Goal: Transaction & Acquisition: Purchase product/service

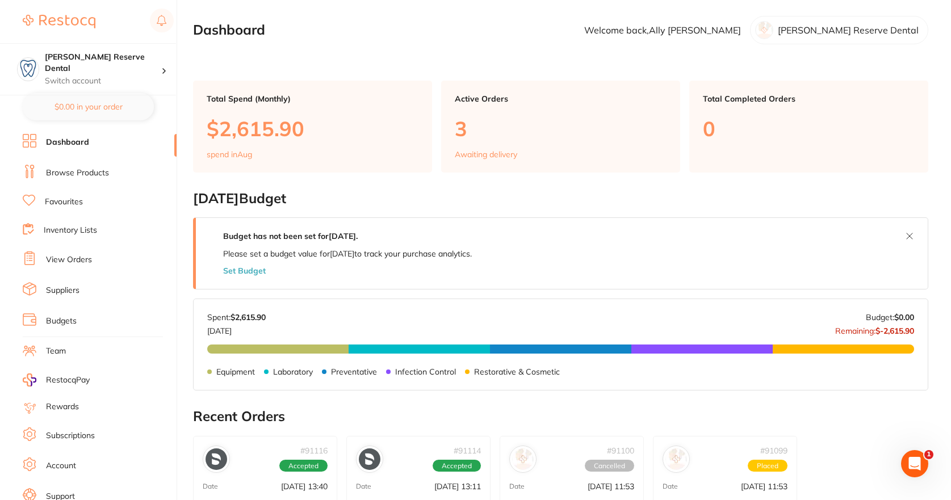
click at [45, 171] on li "Browse Products" at bounding box center [100, 173] width 154 height 17
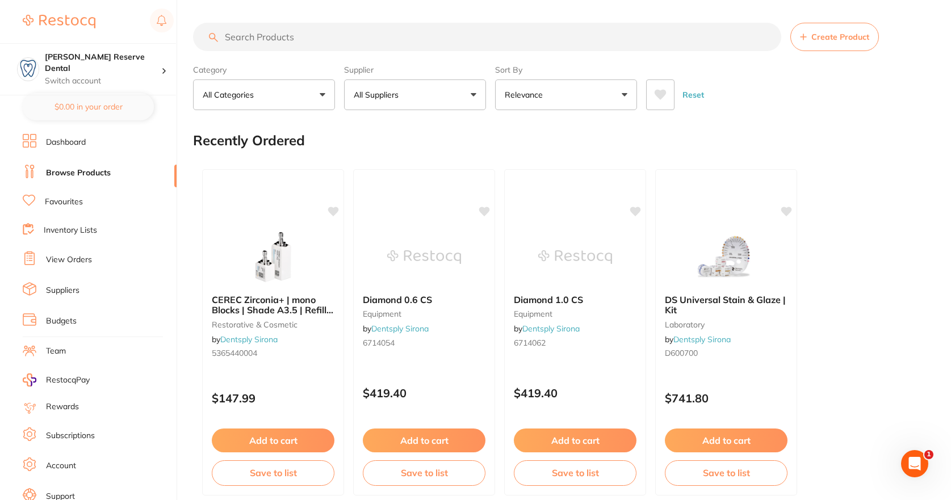
drag, startPoint x: 328, startPoint y: 29, endPoint x: 332, endPoint y: 39, distance: 10.2
click at [329, 32] on input "search" at bounding box center [487, 37] width 588 height 28
type input "flowable"
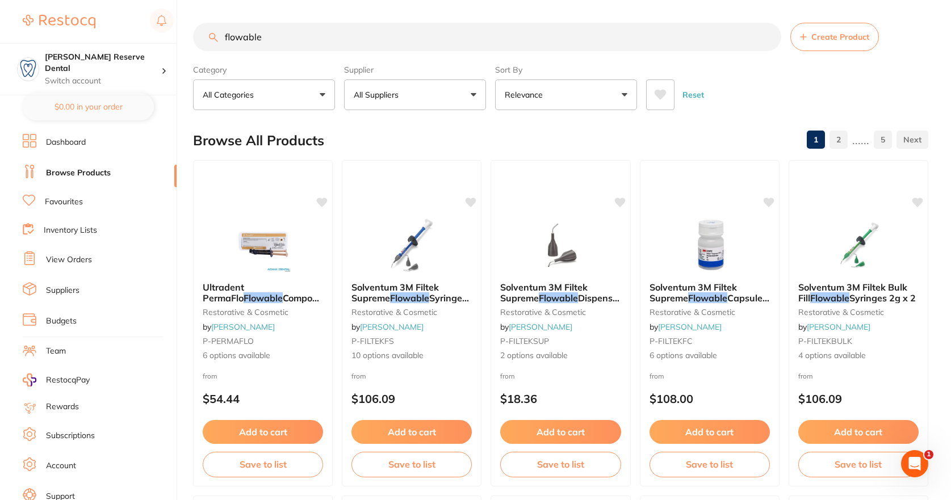
click at [588, 104] on button "Relevance" at bounding box center [566, 94] width 142 height 31
click at [459, 102] on button "All Suppliers" at bounding box center [415, 94] width 142 height 31
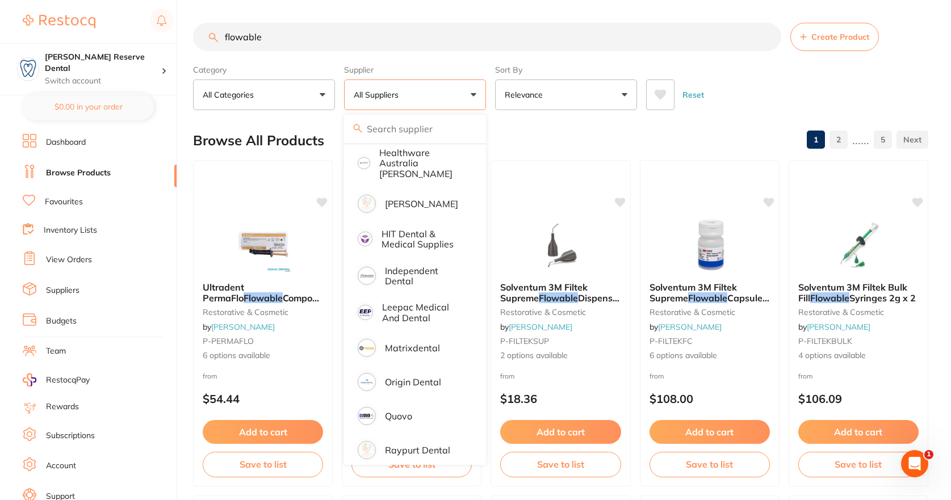
scroll to position [190, 0]
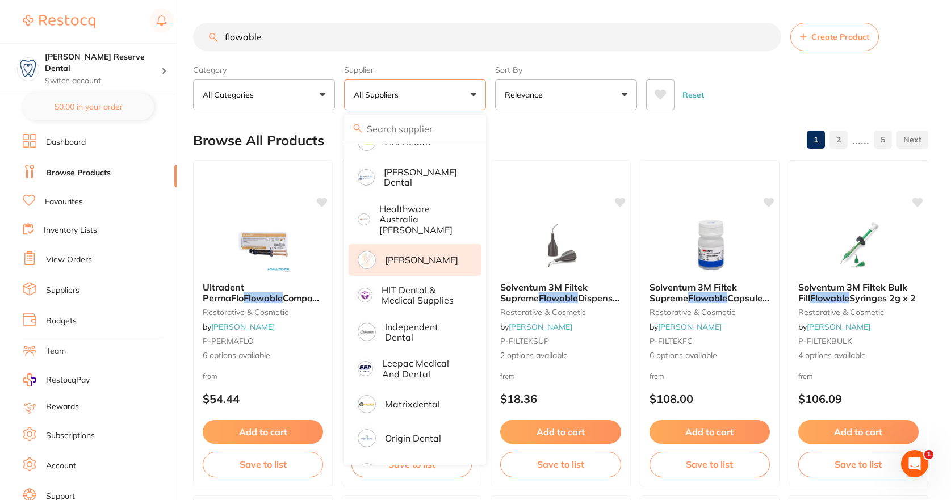
click at [399, 255] on p "[PERSON_NAME]" at bounding box center [421, 260] width 73 height 10
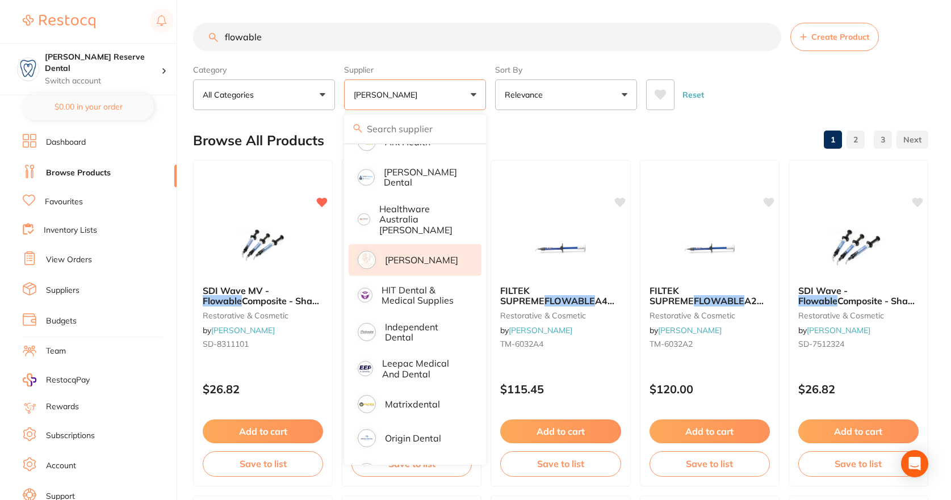
click at [418, 95] on p "[PERSON_NAME]" at bounding box center [388, 94] width 68 height 11
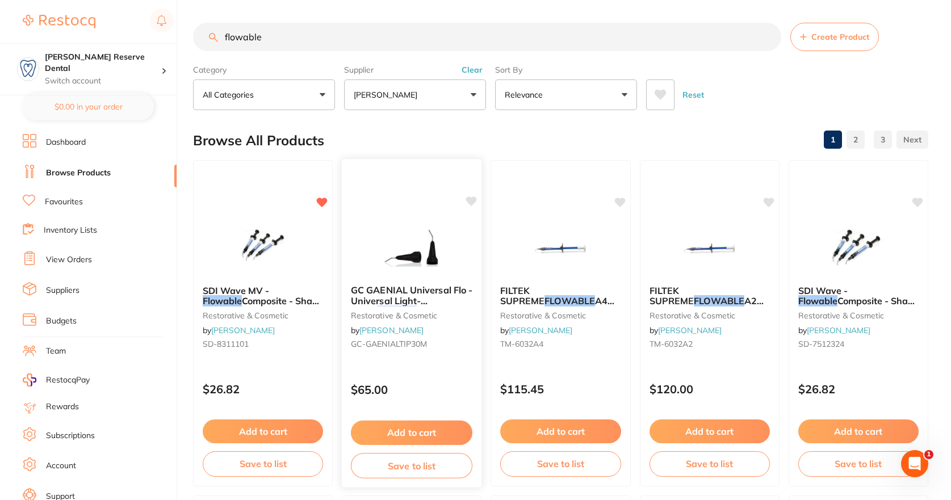
scroll to position [0, 0]
click at [414, 97] on p "[PERSON_NAME]" at bounding box center [388, 94] width 68 height 11
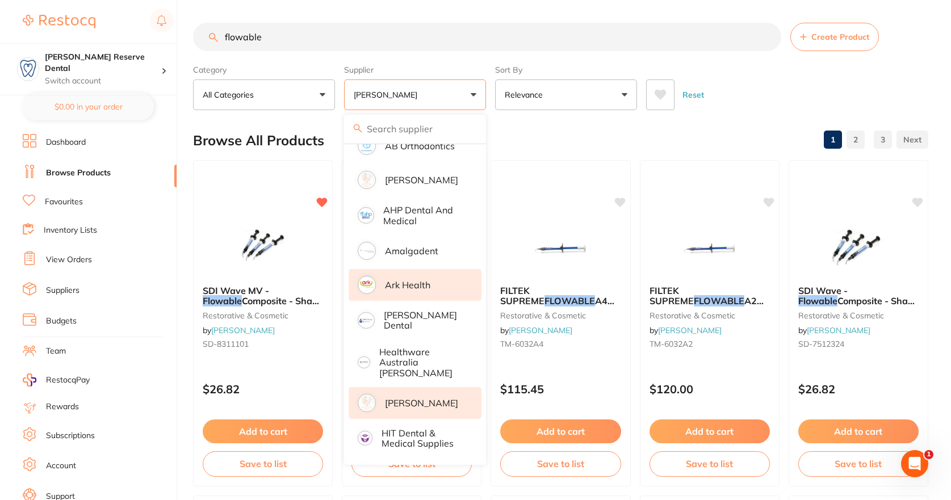
scroll to position [20, 0]
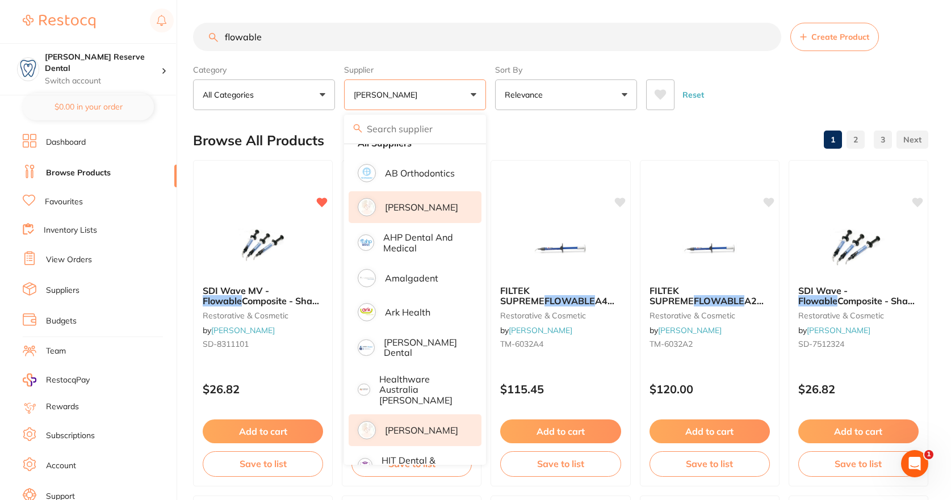
click at [409, 209] on p "[PERSON_NAME]" at bounding box center [421, 207] width 73 height 10
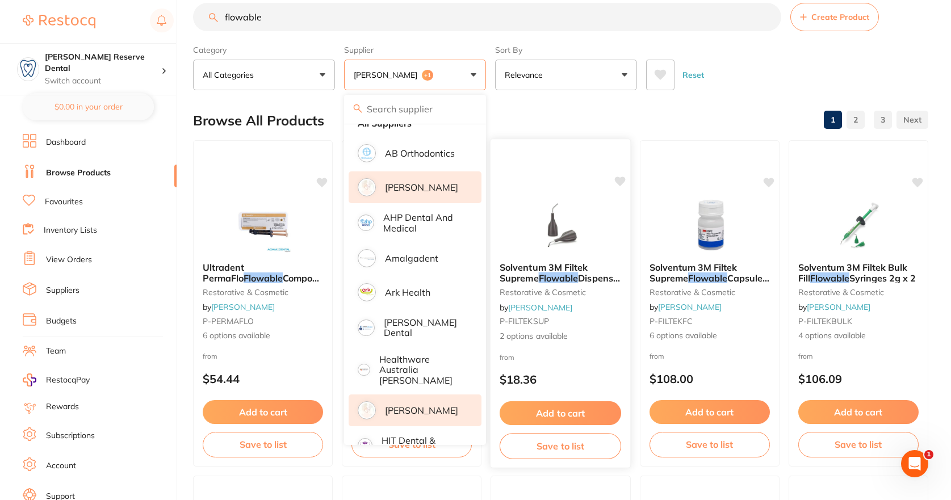
scroll to position [0, 0]
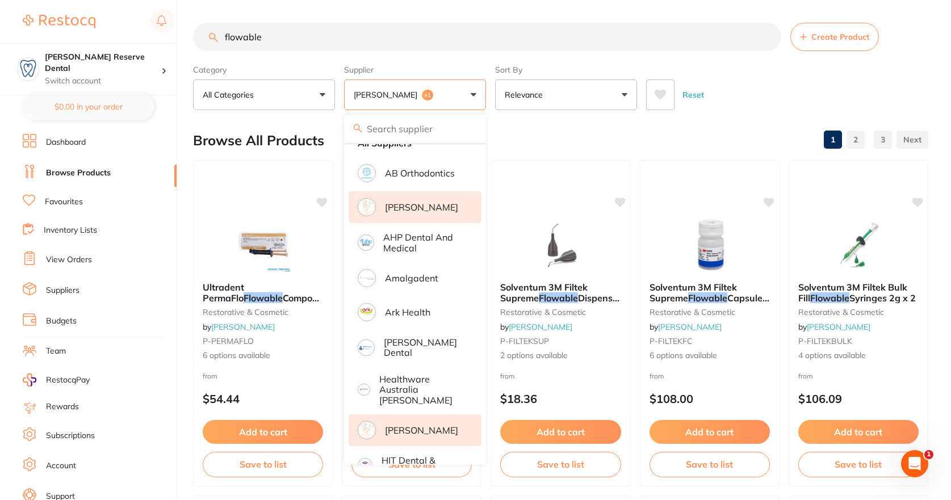
click at [46, 196] on link "Favourites" at bounding box center [64, 201] width 38 height 11
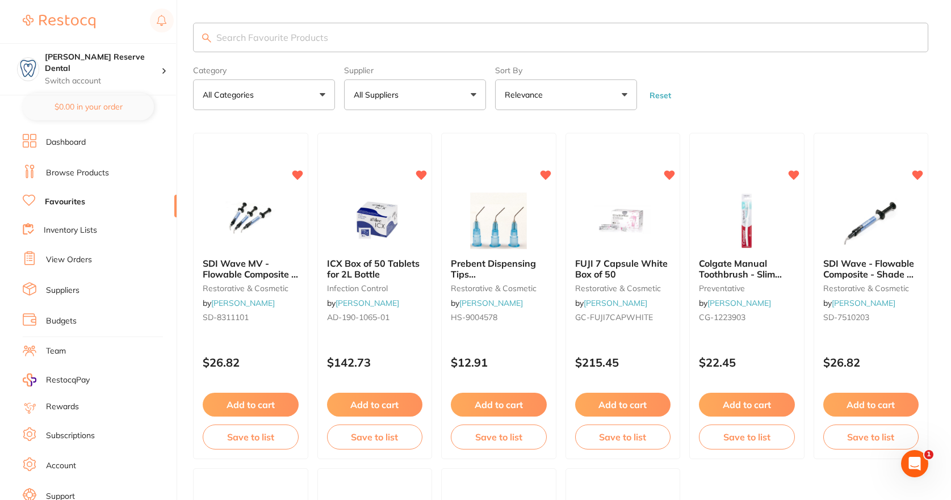
click at [90, 171] on link "Browse Products" at bounding box center [77, 172] width 63 height 11
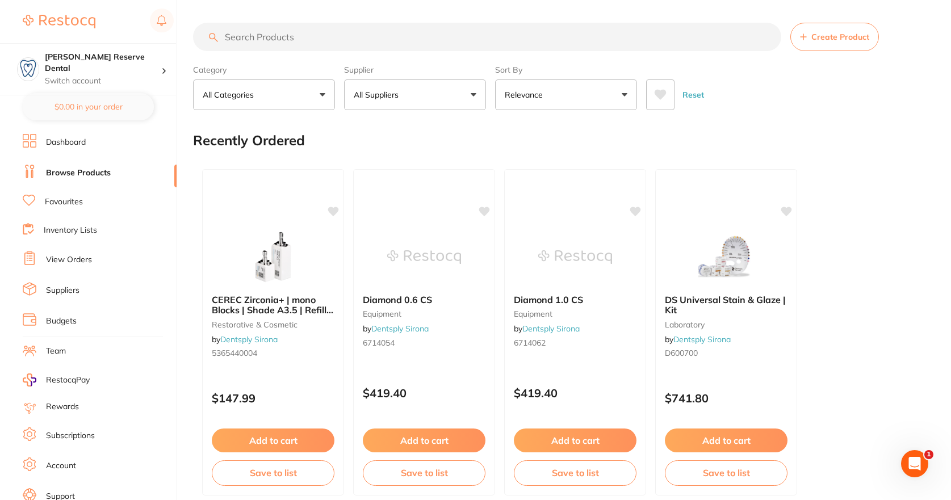
click at [662, 93] on icon at bounding box center [661, 95] width 12 height 10
click at [483, 94] on button "All Suppliers" at bounding box center [415, 94] width 142 height 31
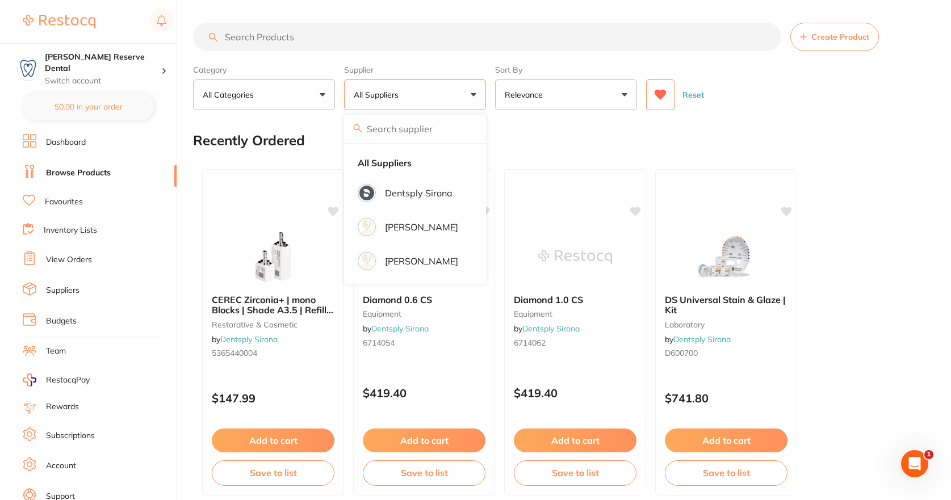
click at [480, 94] on button "All Suppliers" at bounding box center [415, 94] width 142 height 31
click at [661, 91] on icon at bounding box center [661, 95] width 12 height 10
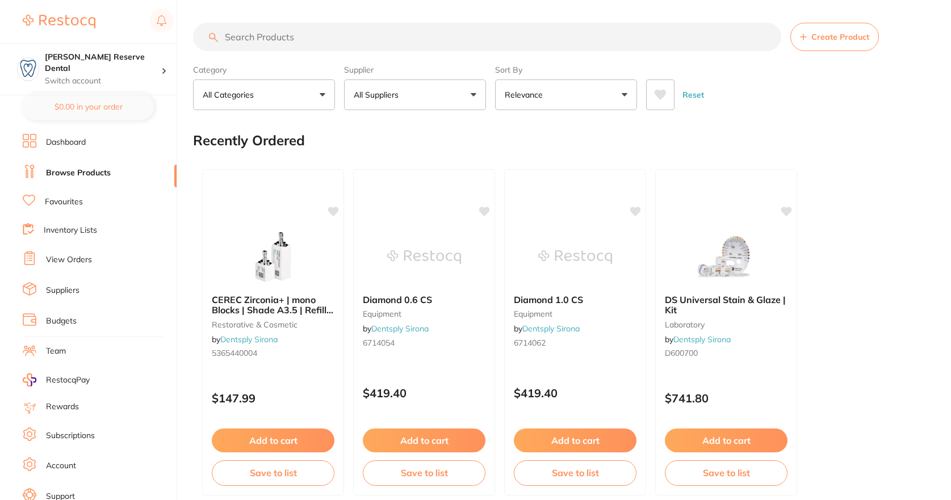
click at [463, 94] on button "All Suppliers" at bounding box center [415, 94] width 142 height 31
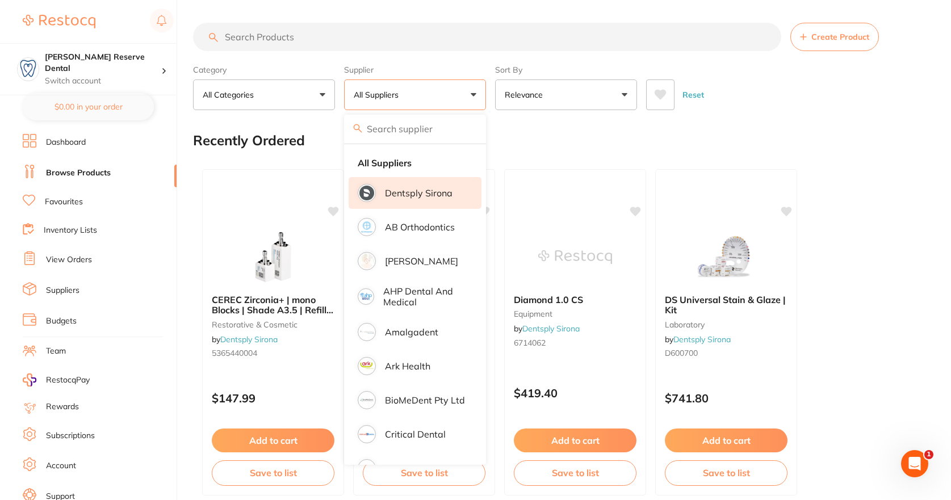
click at [409, 188] on p "Dentsply Sirona" at bounding box center [419, 193] width 68 height 10
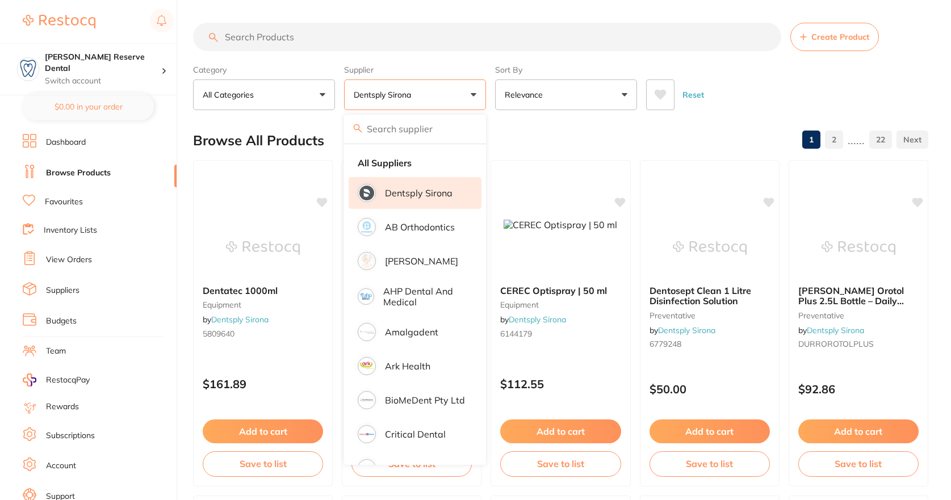
click at [472, 92] on button "Dentsply Sirona" at bounding box center [415, 94] width 142 height 31
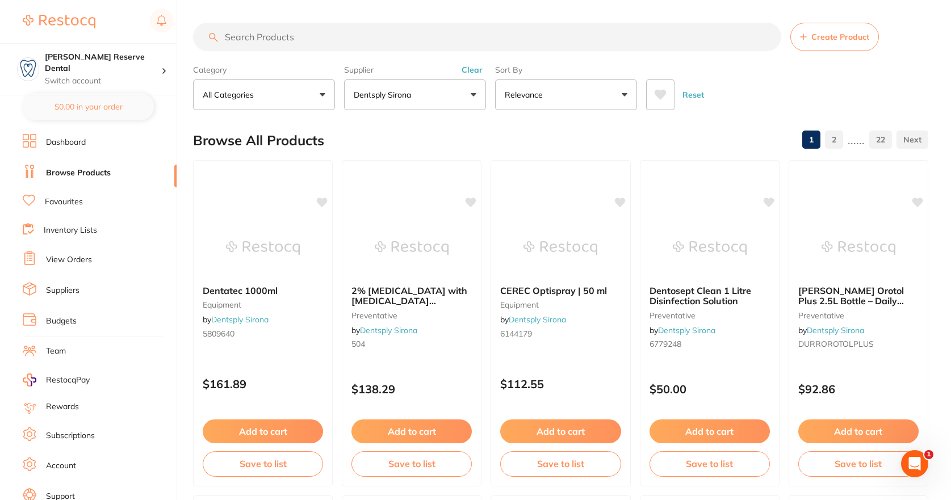
drag, startPoint x: 460, startPoint y: 97, endPoint x: 458, endPoint y: 102, distance: 6.1
click at [460, 97] on button "Dentsply Sirona" at bounding box center [415, 94] width 142 height 31
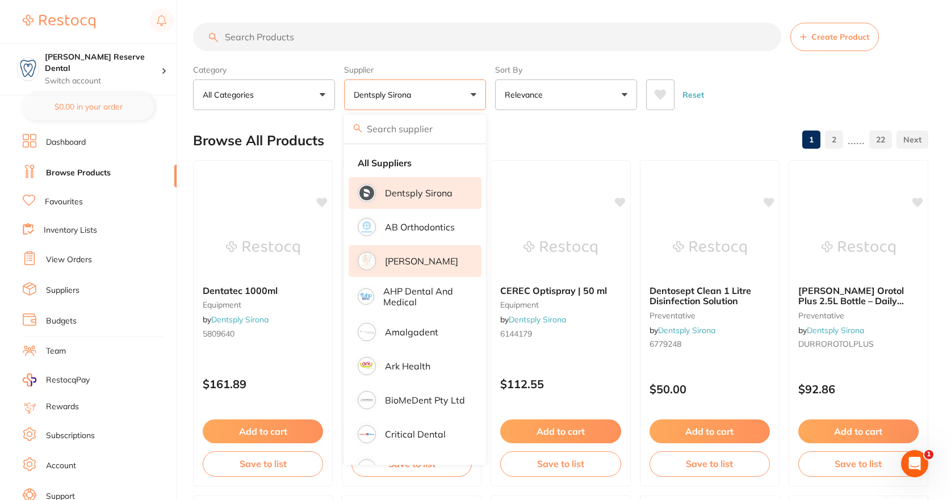
click at [421, 265] on p "[PERSON_NAME]" at bounding box center [421, 261] width 73 height 10
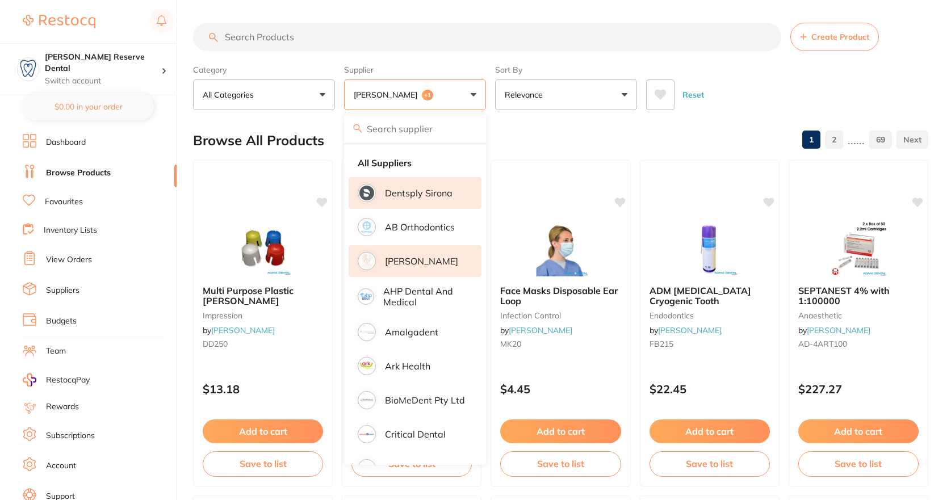
click at [473, 94] on button "[PERSON_NAME] +1" at bounding box center [415, 94] width 142 height 31
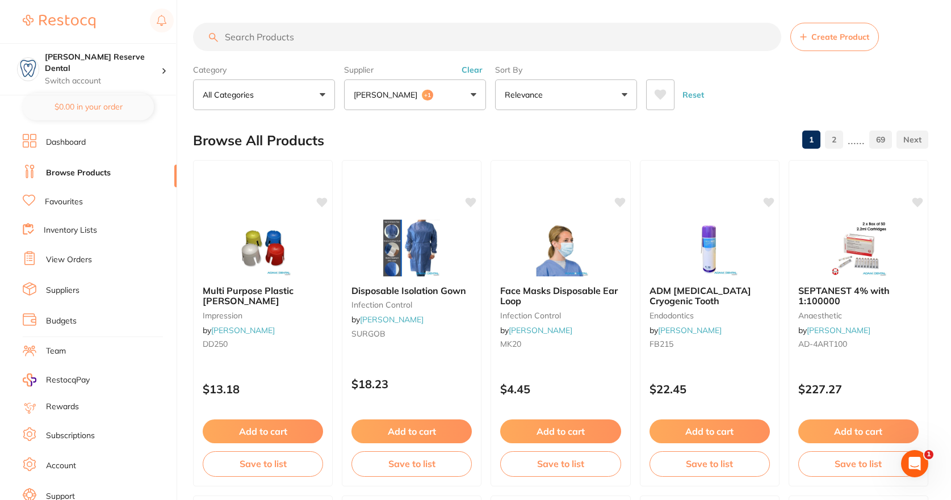
click at [467, 89] on button "[PERSON_NAME] +1" at bounding box center [415, 94] width 142 height 31
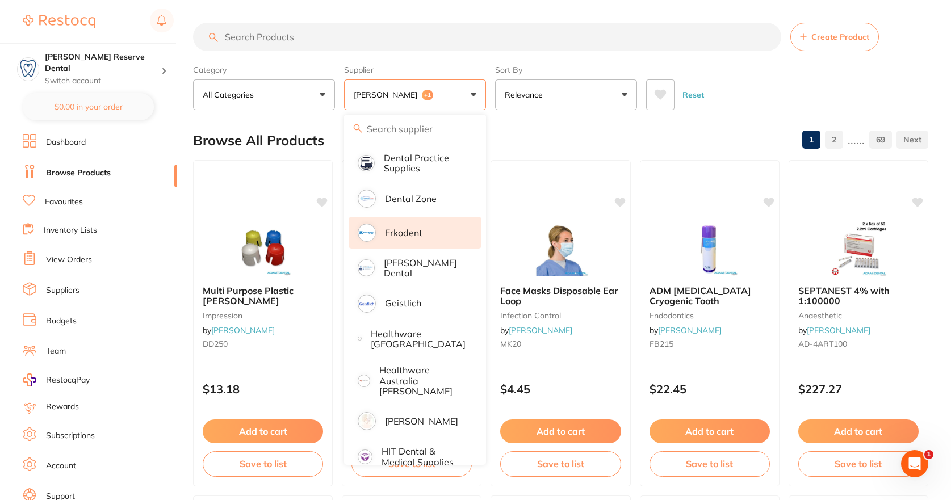
scroll to position [397, 0]
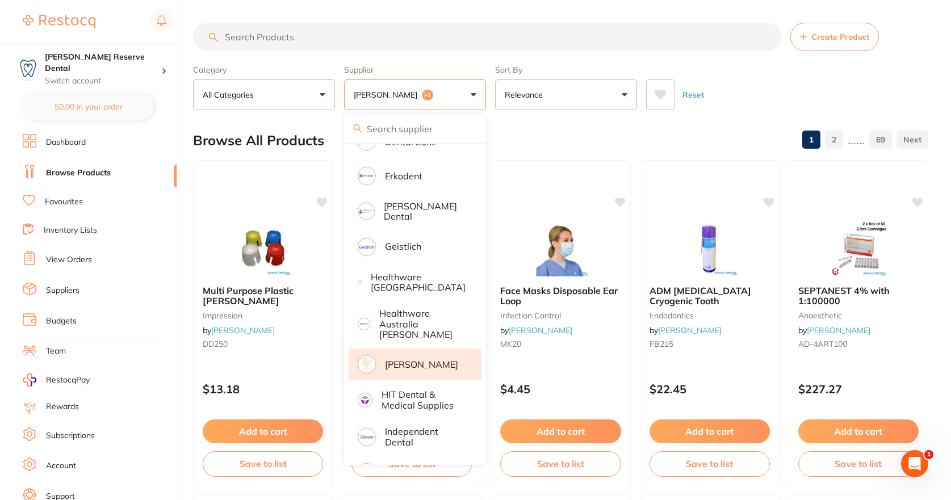
click at [404, 359] on p "[PERSON_NAME]" at bounding box center [421, 364] width 73 height 10
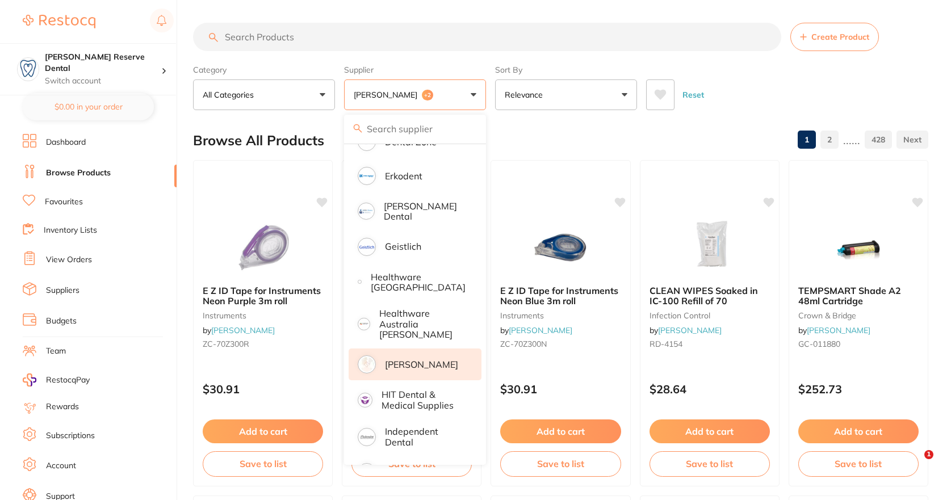
click at [472, 90] on button "[PERSON_NAME] +2" at bounding box center [415, 94] width 142 height 31
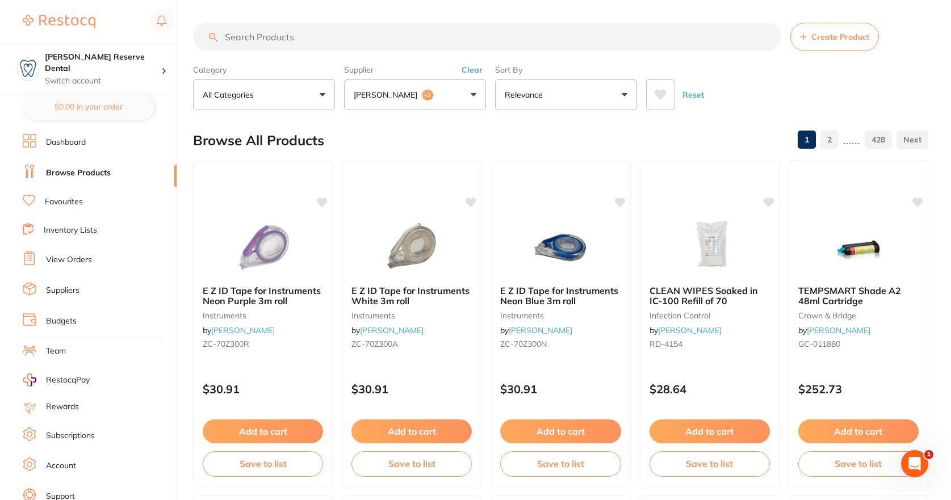
click at [472, 90] on button "[PERSON_NAME] +2" at bounding box center [415, 94] width 142 height 31
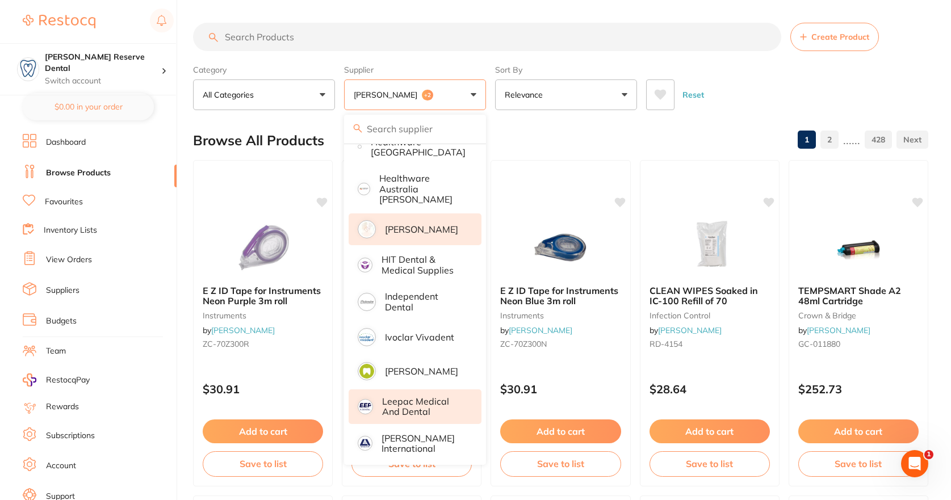
scroll to position [568, 0]
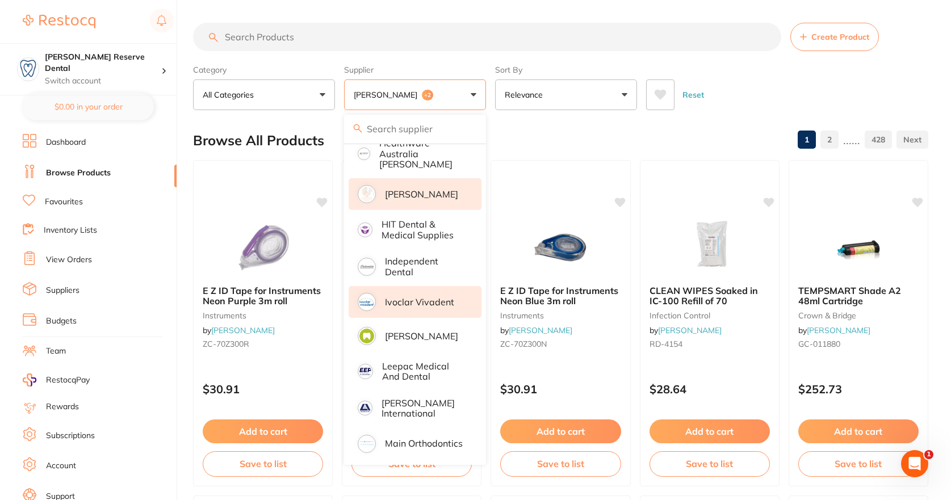
click at [401, 297] on p "Ivoclar Vivadent" at bounding box center [419, 302] width 69 height 10
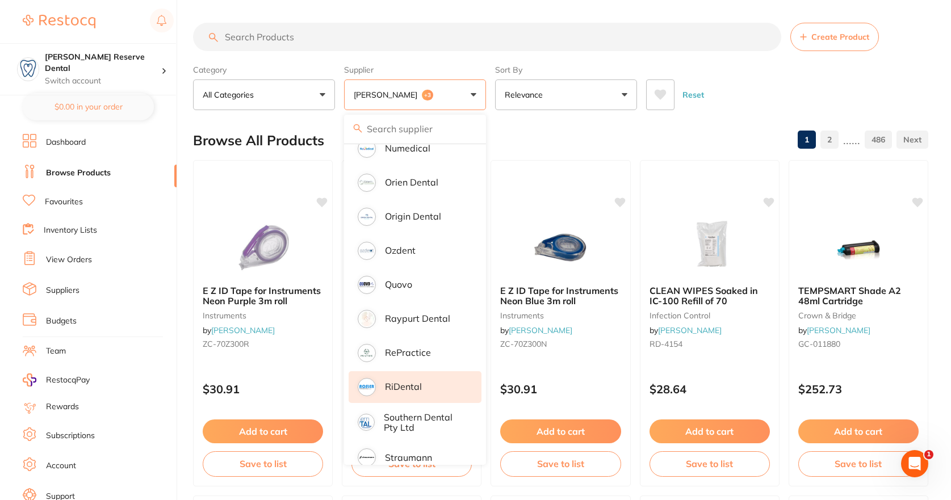
scroll to position [1009, 0]
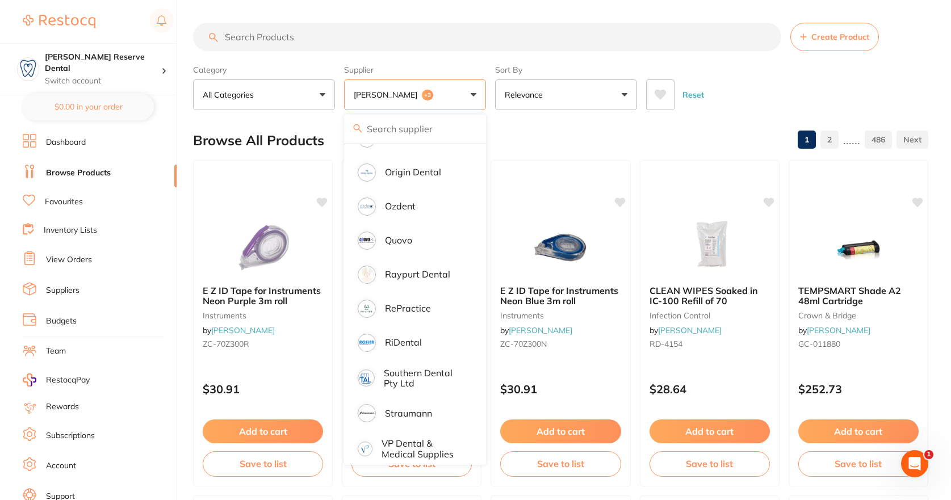
click at [526, 129] on div "Browse All Products 1 2 ...... 486" at bounding box center [560, 140] width 735 height 38
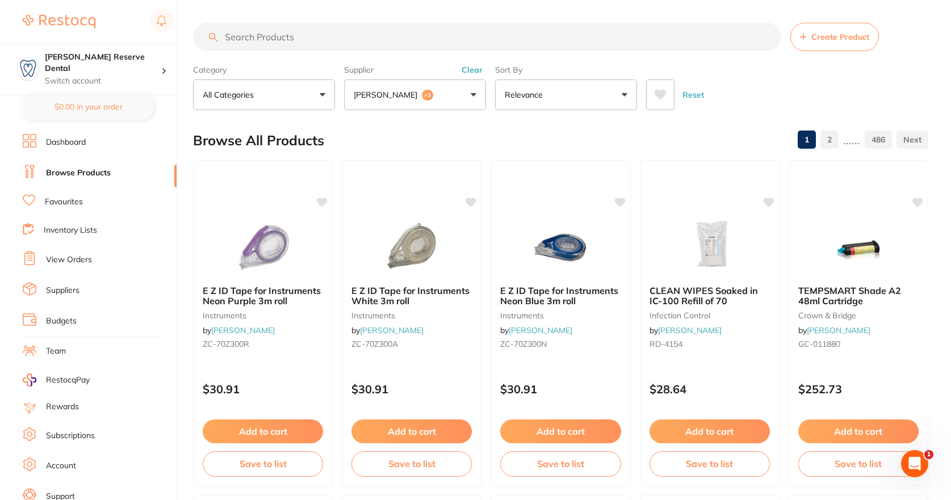
click at [477, 90] on button "[PERSON_NAME] +3" at bounding box center [415, 94] width 142 height 31
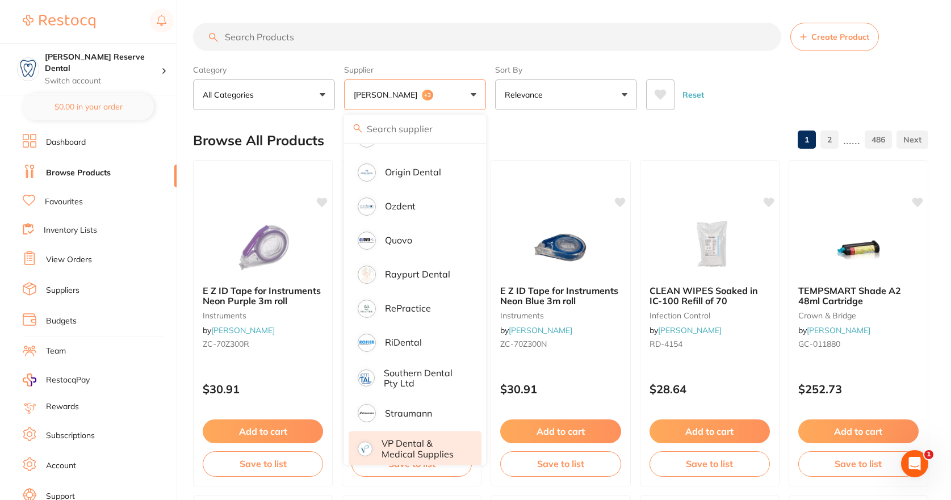
click at [409, 441] on p "VP Dental & Medical Supplies" at bounding box center [424, 448] width 84 height 21
click at [549, 124] on div "Browse All Products 1 2 ...... 505" at bounding box center [560, 140] width 735 height 38
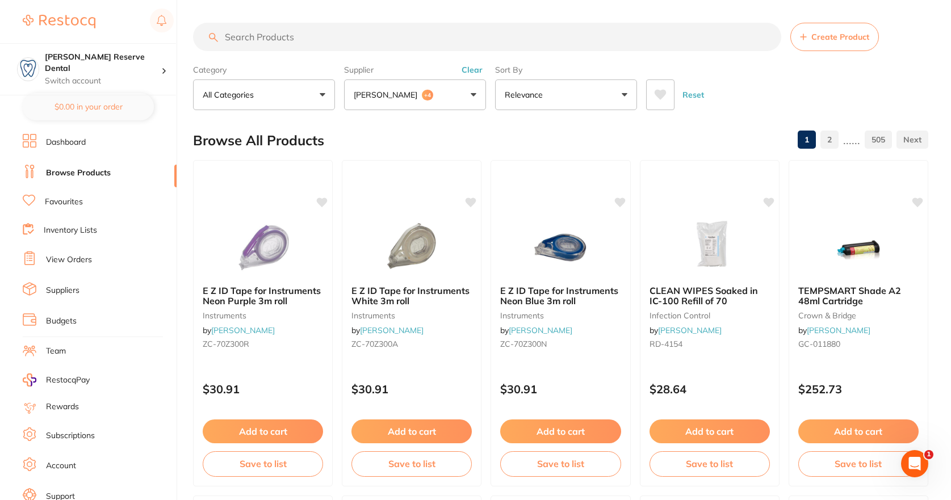
click at [660, 92] on icon at bounding box center [661, 95] width 12 height 10
click at [273, 32] on input "search" at bounding box center [487, 37] width 588 height 28
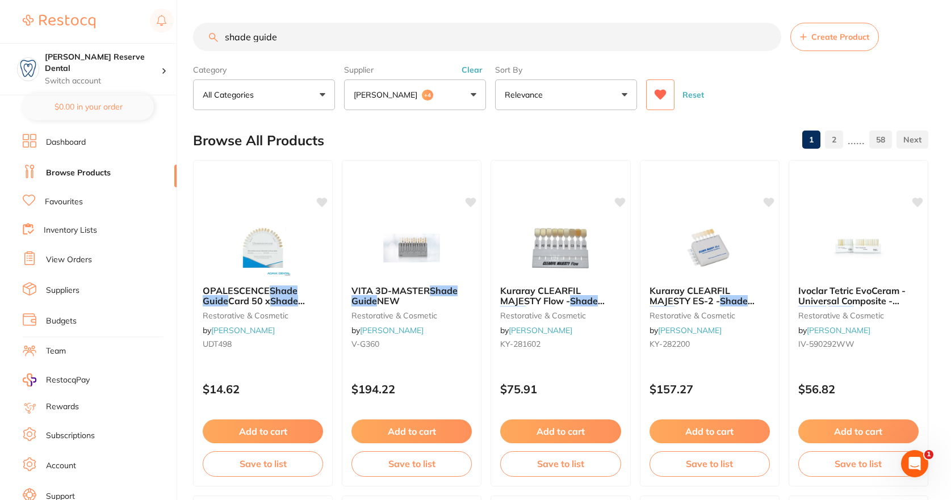
drag, startPoint x: 290, startPoint y: 38, endPoint x: 179, endPoint y: 35, distance: 110.7
click at [179, 35] on div "$0.00 [PERSON_NAME] Reserve Dental Switch account [PERSON_NAME] Reserve Dental …" at bounding box center [475, 250] width 951 height 500
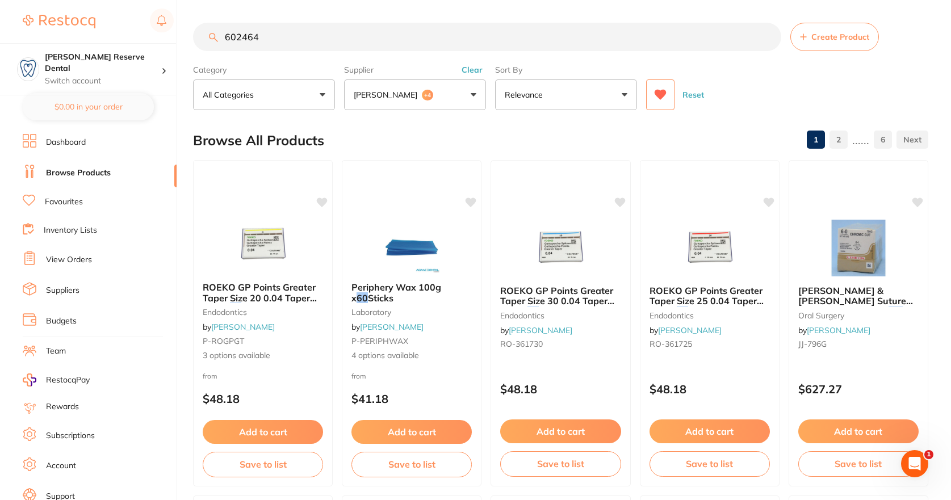
type input "602464"
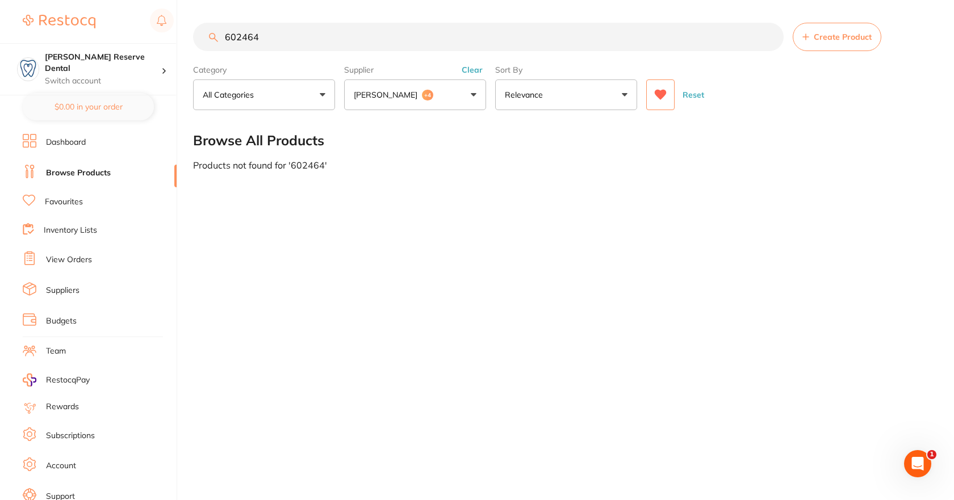
drag, startPoint x: 266, startPoint y: 35, endPoint x: 217, endPoint y: 34, distance: 48.8
click at [217, 34] on div "602464 Create Product" at bounding box center [562, 37] width 738 height 28
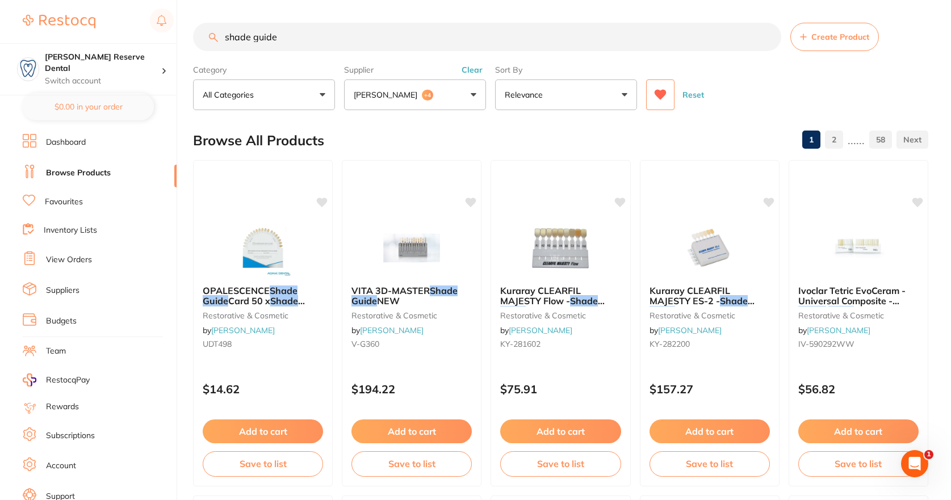
type input "shade guide"
click at [473, 92] on button "[PERSON_NAME] +4" at bounding box center [415, 94] width 142 height 31
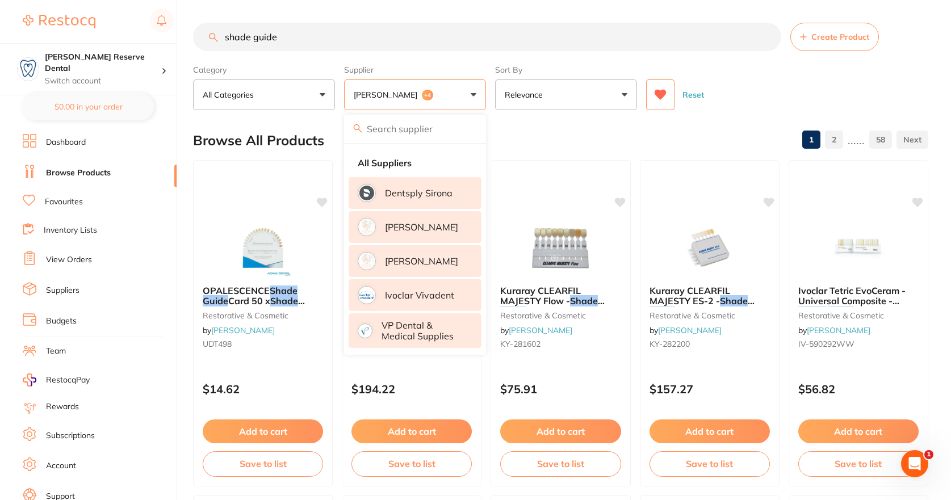
click at [412, 190] on p "Dentsply Sirona" at bounding box center [419, 193] width 68 height 10
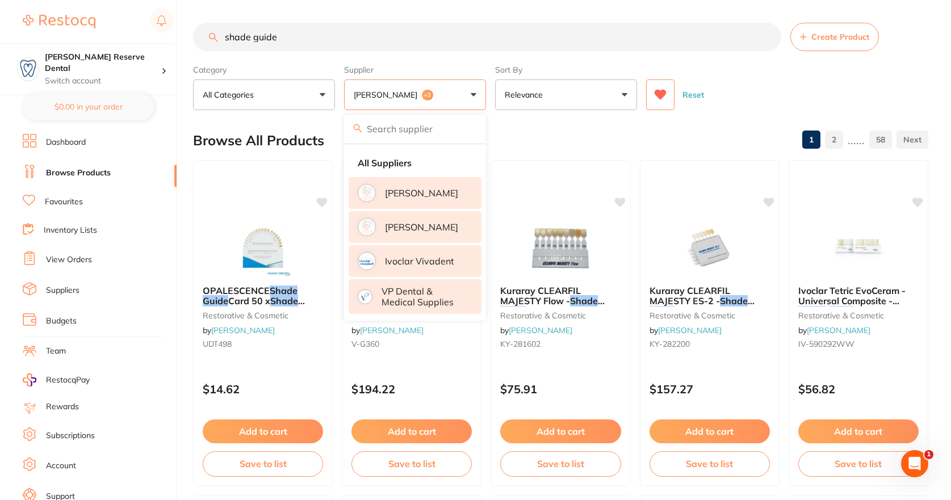
drag, startPoint x: 410, startPoint y: 220, endPoint x: 410, endPoint y: 244, distance: 23.3
click at [410, 222] on p "[PERSON_NAME]" at bounding box center [421, 227] width 73 height 10
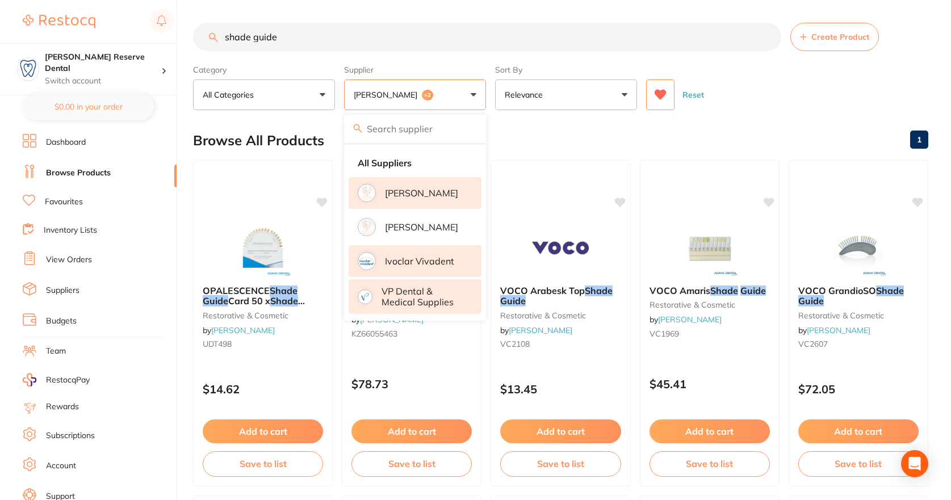
drag, startPoint x: 408, startPoint y: 230, endPoint x: 424, endPoint y: 262, distance: 35.8
click at [408, 230] on p "[PERSON_NAME]" at bounding box center [421, 227] width 73 height 10
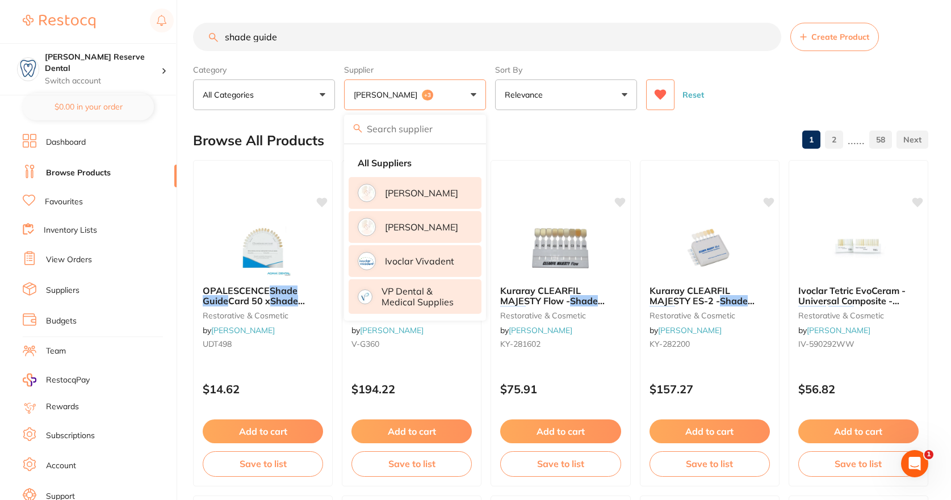
click at [425, 263] on p "Ivoclar Vivadent" at bounding box center [419, 261] width 69 height 10
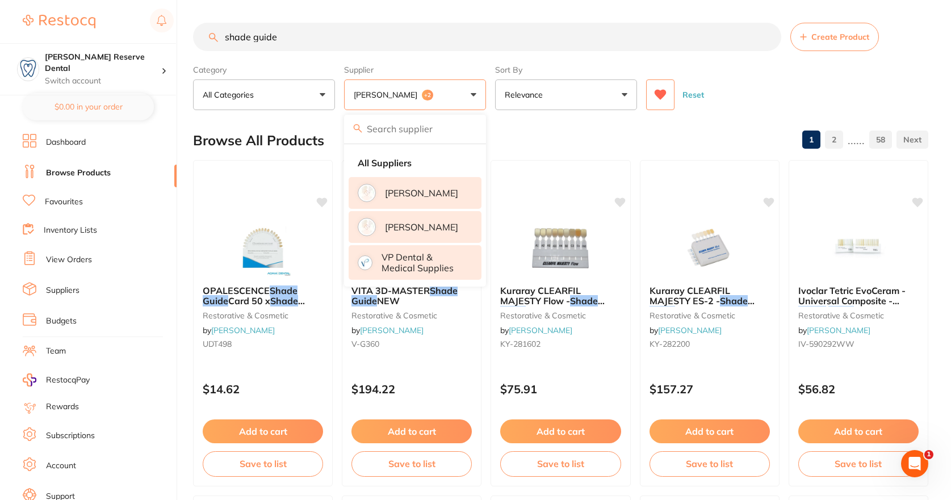
click at [455, 263] on p "VP Dental & Medical Supplies" at bounding box center [424, 262] width 84 height 21
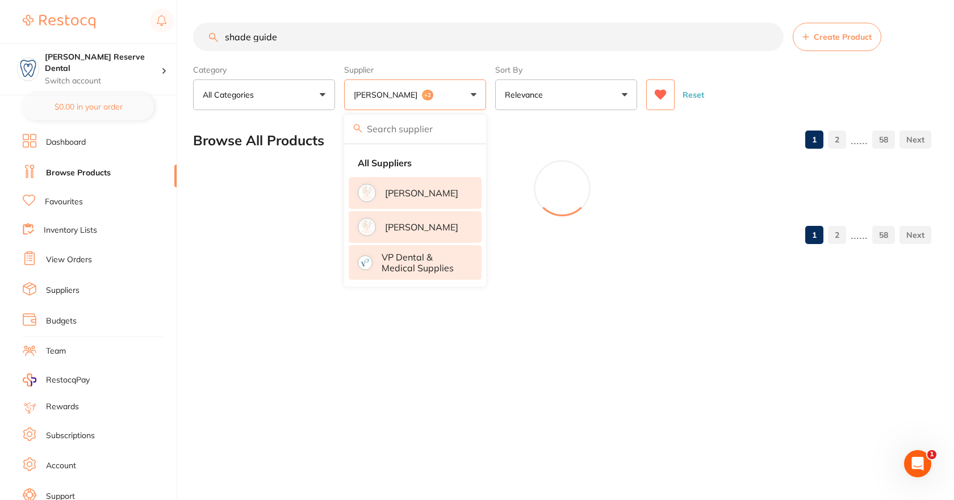
click at [434, 224] on p "[PERSON_NAME]" at bounding box center [421, 227] width 73 height 10
click at [430, 194] on p "[PERSON_NAME]" at bounding box center [421, 193] width 73 height 10
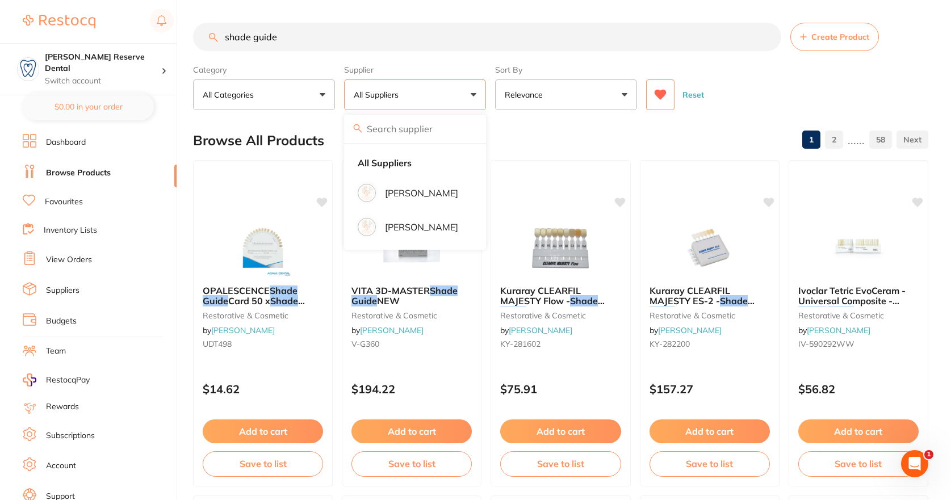
click at [477, 98] on button "All Suppliers" at bounding box center [415, 94] width 142 height 31
click at [474, 93] on button "All Suppliers" at bounding box center [415, 94] width 142 height 31
click at [408, 123] on input "search" at bounding box center [415, 129] width 142 height 28
type input "[PERSON_NAME]"
click at [466, 130] on input "[PERSON_NAME]" at bounding box center [415, 129] width 142 height 28
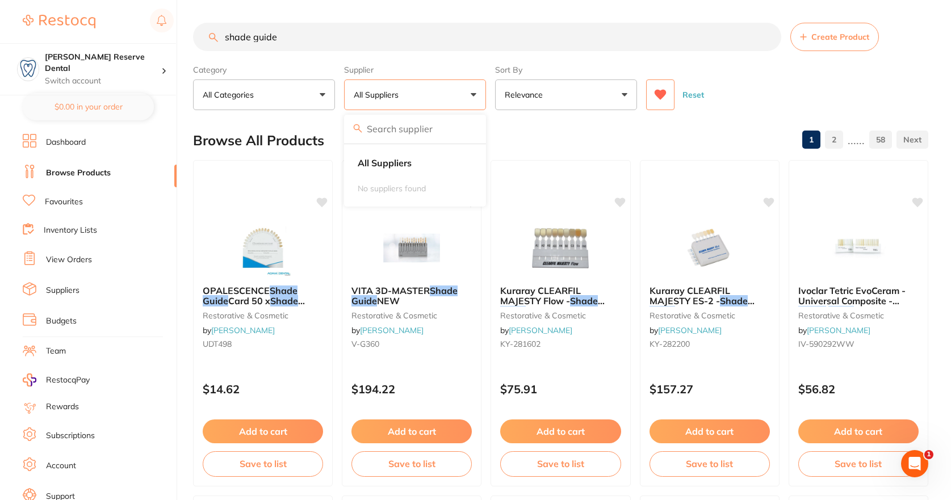
type input "c"
type input "[PERSON_NAME]"
click at [385, 158] on strong "All Suppliers" at bounding box center [385, 163] width 54 height 10
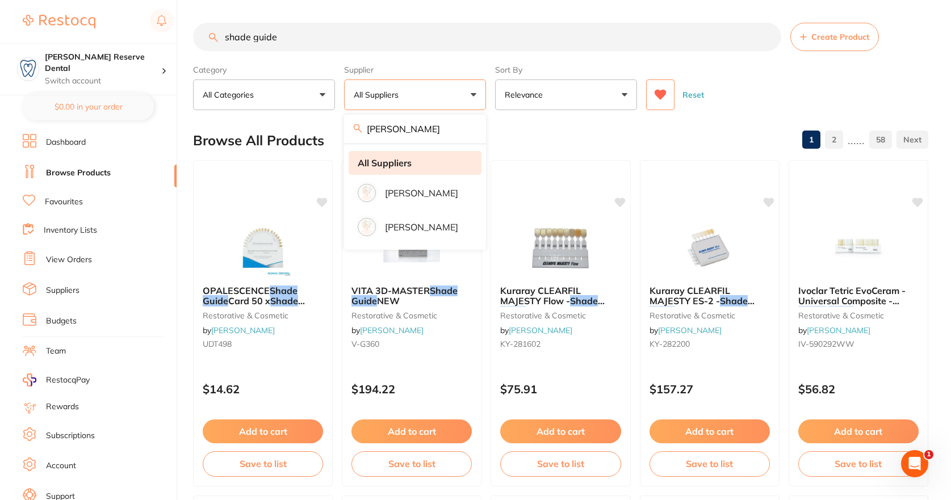
click at [409, 160] on strong "All Suppliers" at bounding box center [385, 163] width 54 height 10
click at [408, 160] on strong "All Suppliers" at bounding box center [385, 163] width 54 height 10
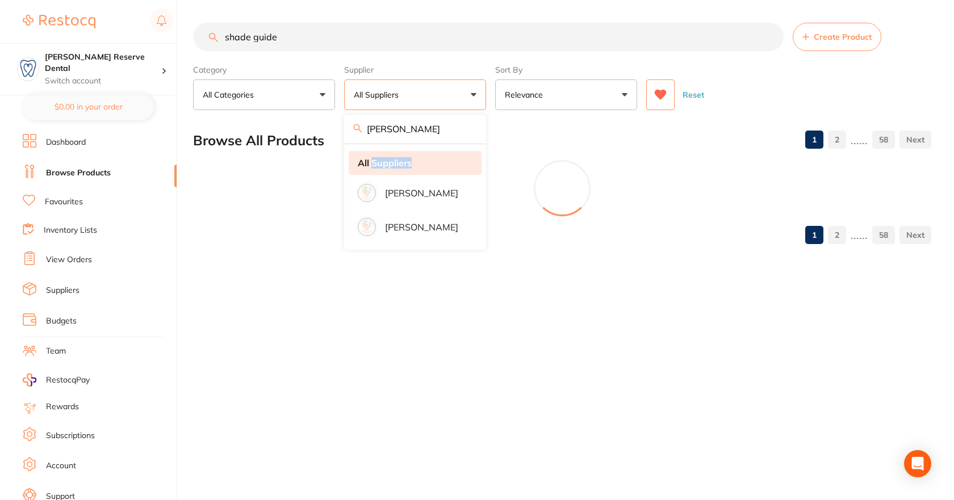
click at [408, 160] on strong "All Suppliers" at bounding box center [385, 163] width 54 height 10
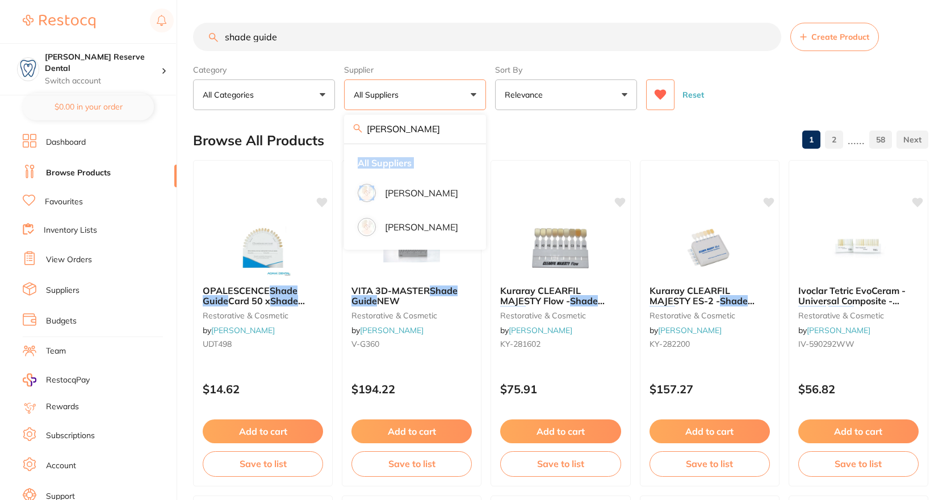
click at [523, 141] on div "Browse All Products 1 2 ...... 58" at bounding box center [560, 140] width 735 height 38
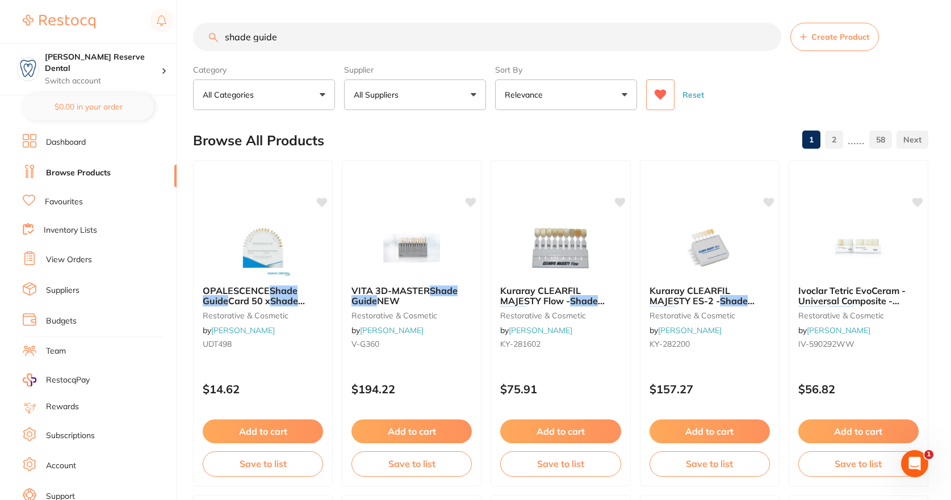
click at [65, 197] on link "Favourites" at bounding box center [64, 201] width 38 height 11
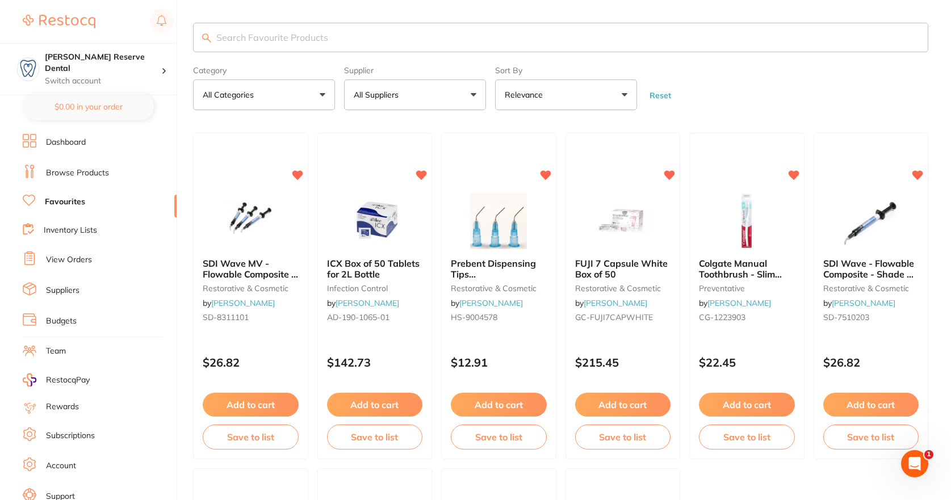
click at [305, 37] on input "search" at bounding box center [560, 38] width 735 height 30
drag, startPoint x: 82, startPoint y: 174, endPoint x: 97, endPoint y: 153, distance: 25.7
click at [82, 174] on link "Browse Products" at bounding box center [77, 172] width 63 height 11
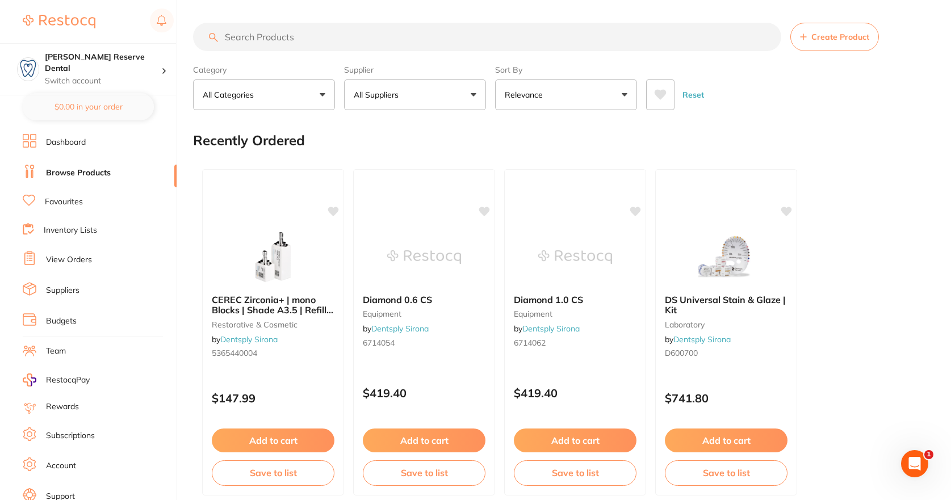
click at [300, 34] on input "search" at bounding box center [487, 37] width 588 height 28
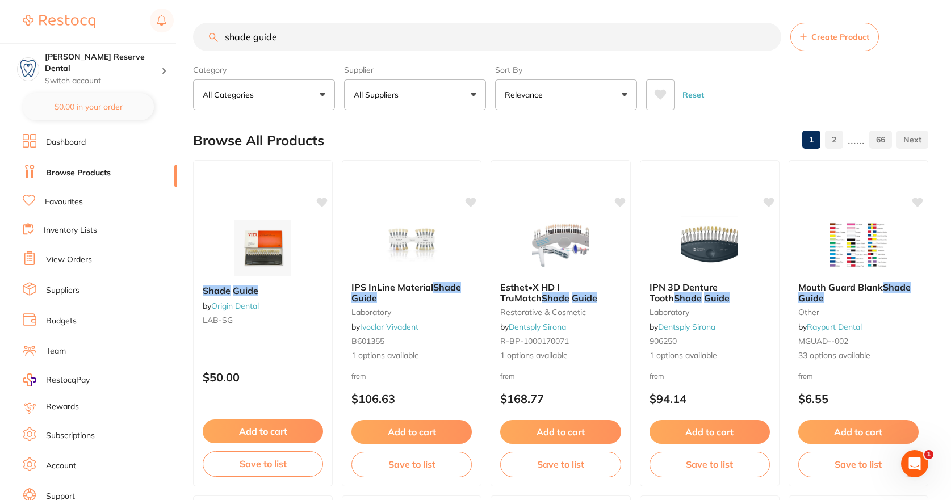
drag, startPoint x: 295, startPoint y: 35, endPoint x: 136, endPoint y: 31, distance: 159.0
click at [140, 29] on div "$0.00 [PERSON_NAME] Reserve Dental Switch account [PERSON_NAME] Reserve Dental …" at bounding box center [475, 250] width 951 height 500
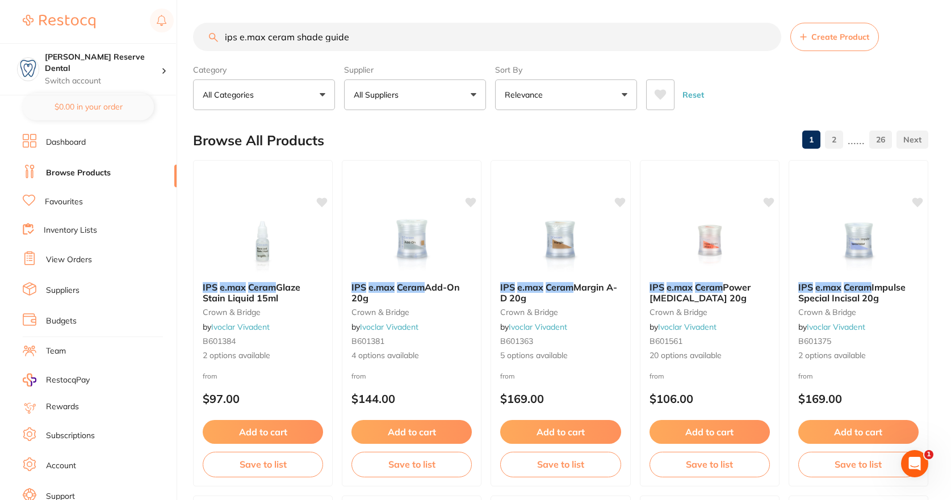
type input "ips e.max ceram shade guide"
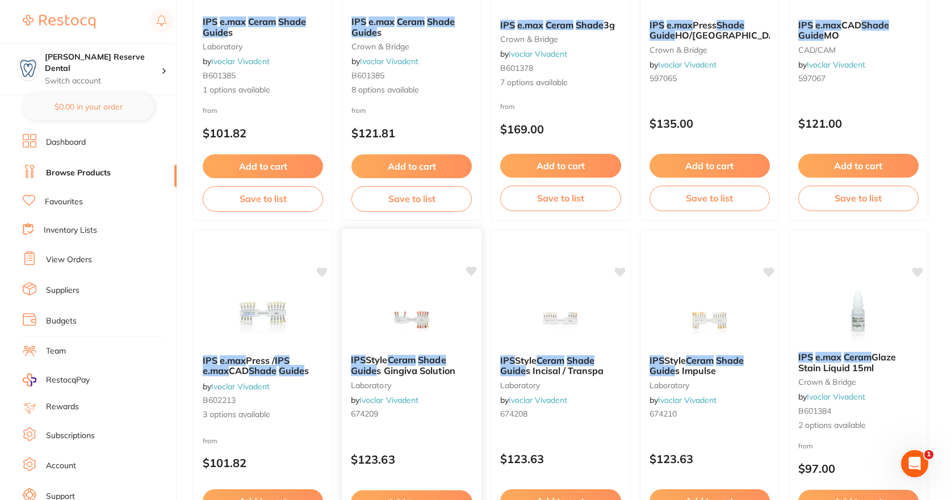
scroll to position [284, 0]
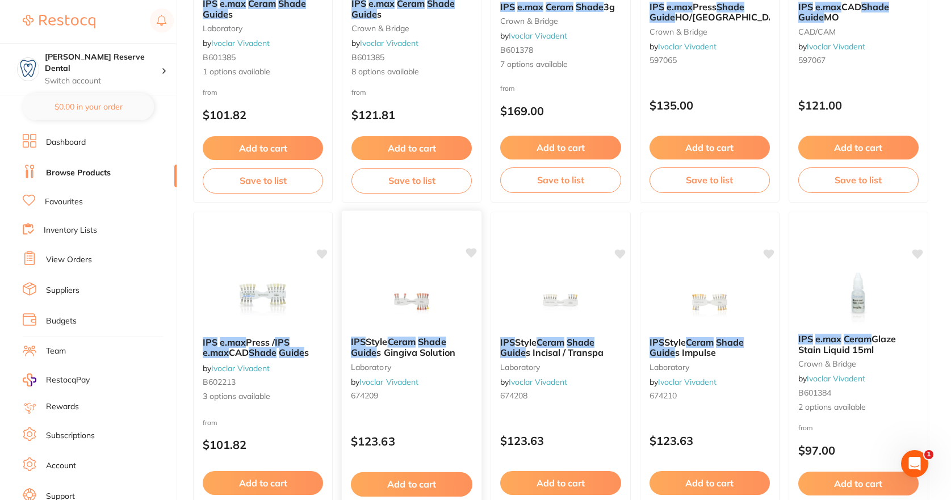
click at [449, 349] on span "s Gingiva Solution" at bounding box center [416, 352] width 78 height 11
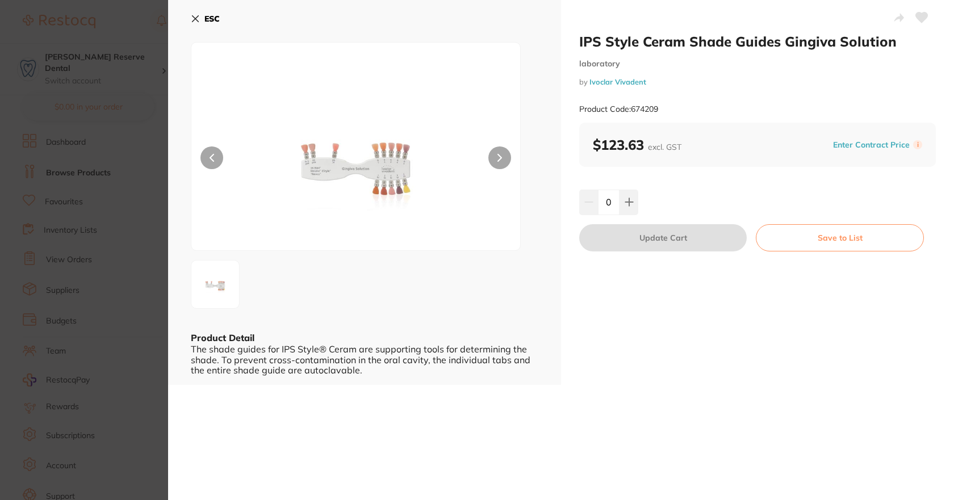
click at [918, 17] on icon at bounding box center [922, 17] width 12 height 10
click at [195, 18] on icon at bounding box center [195, 18] width 9 height 9
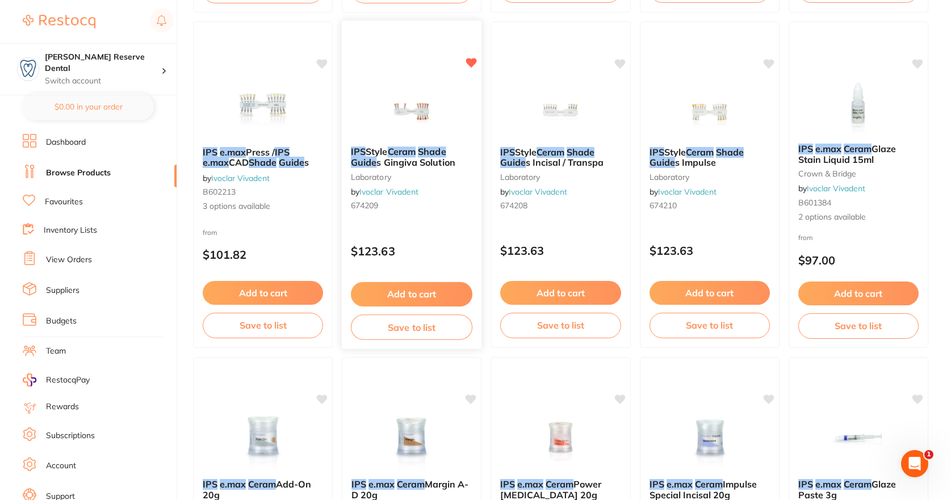
scroll to position [454, 0]
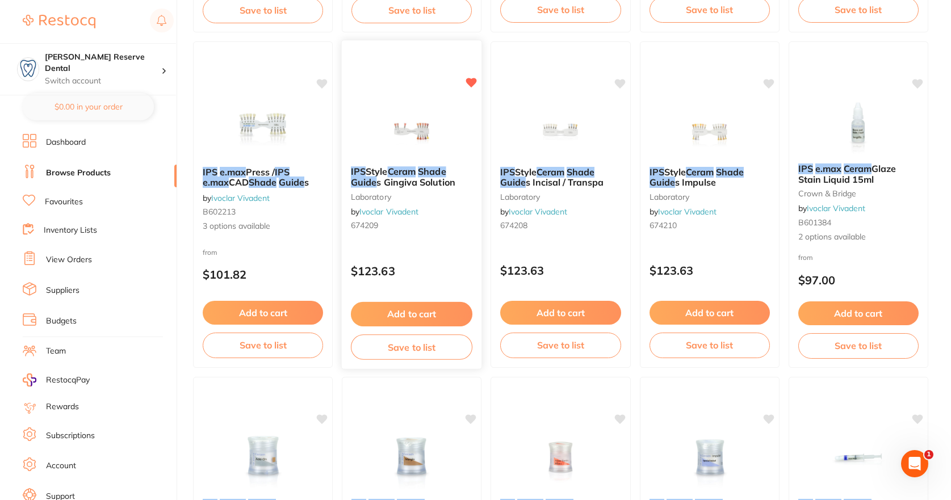
click at [472, 84] on icon at bounding box center [471, 83] width 11 height 10
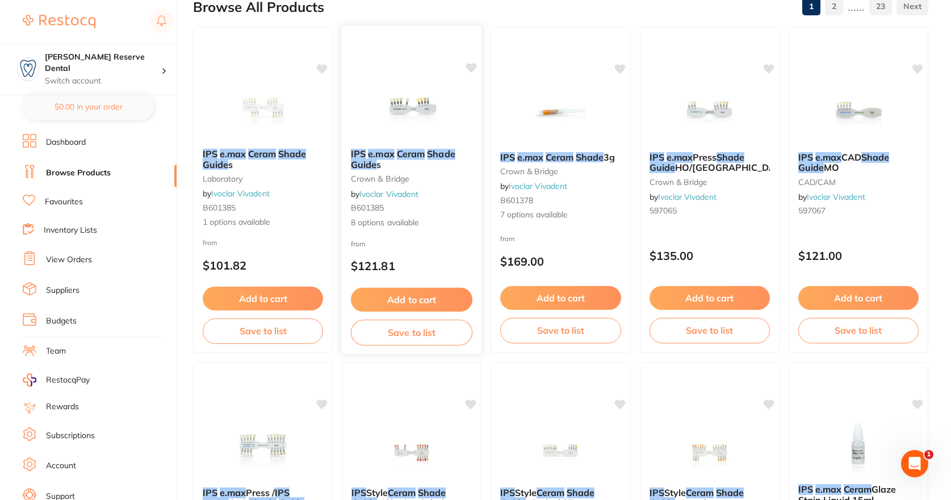
scroll to position [114, 0]
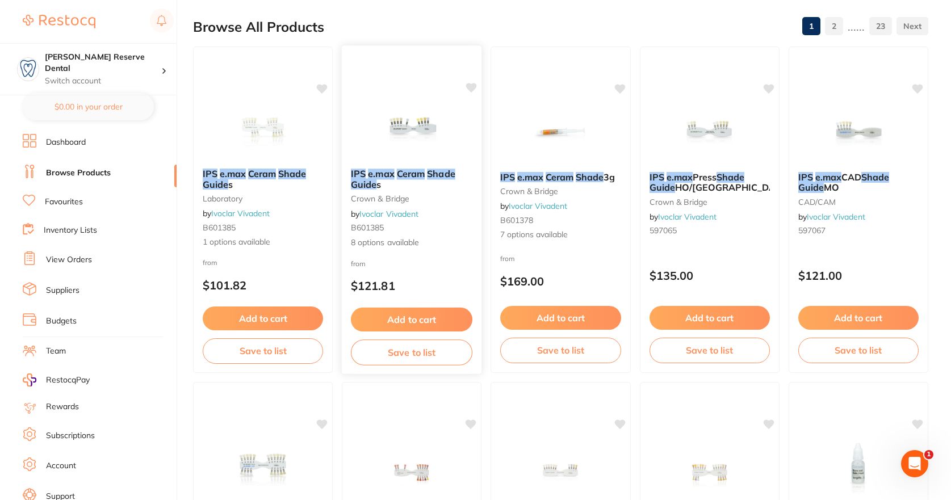
click at [431, 184] on b "IPS e.[PERSON_NAME] Shade Guide s" at bounding box center [411, 179] width 121 height 21
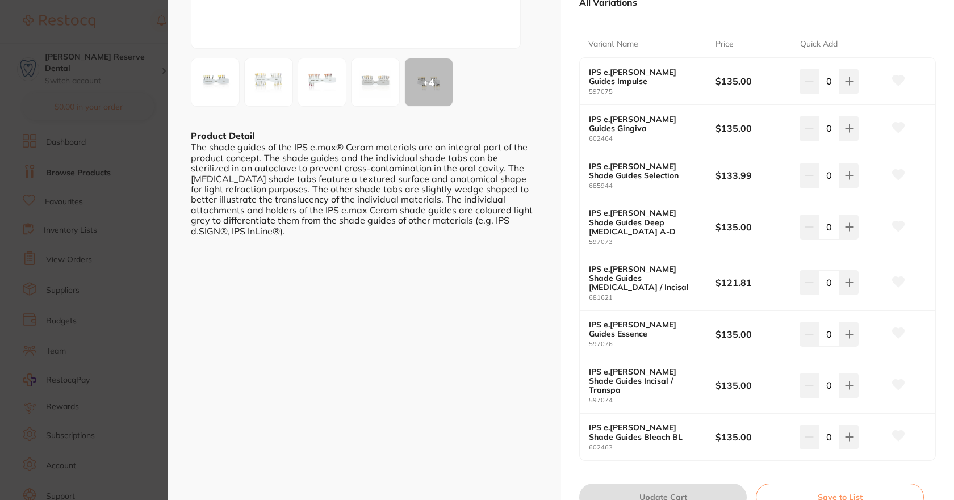
scroll to position [227, 0]
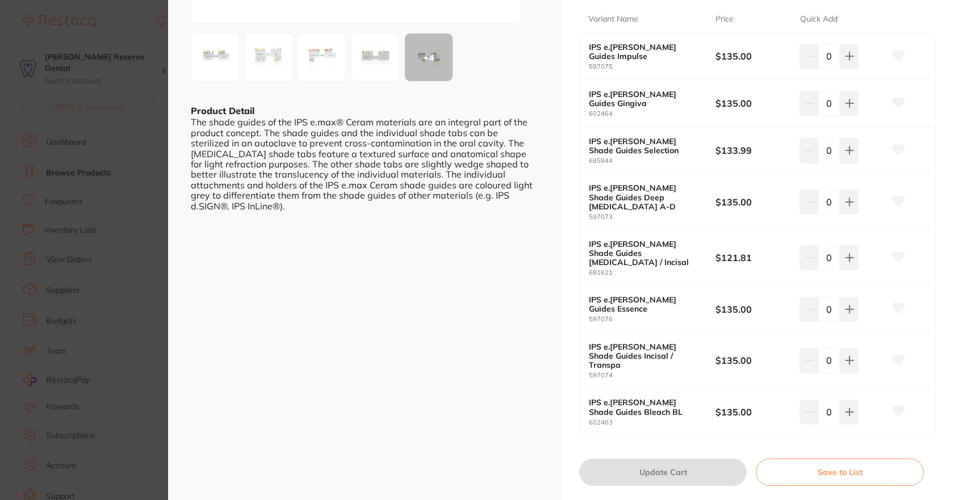
drag, startPoint x: 633, startPoint y: 91, endPoint x: 585, endPoint y: 82, distance: 48.7
click at [585, 82] on div "IPS e.[PERSON_NAME] Guides Gingiva 602464 $135.00 0" at bounding box center [757, 103] width 355 height 47
click at [685, 110] on div "IPS e.[PERSON_NAME] Guides Gingiva 602464" at bounding box center [652, 104] width 127 height 28
click at [845, 108] on icon at bounding box center [849, 103] width 9 height 9
type input "1"
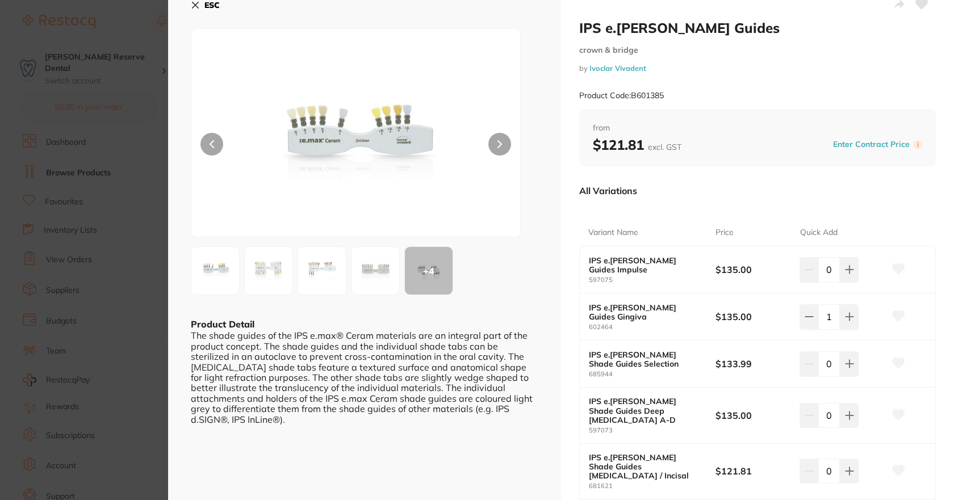
scroll to position [0, 0]
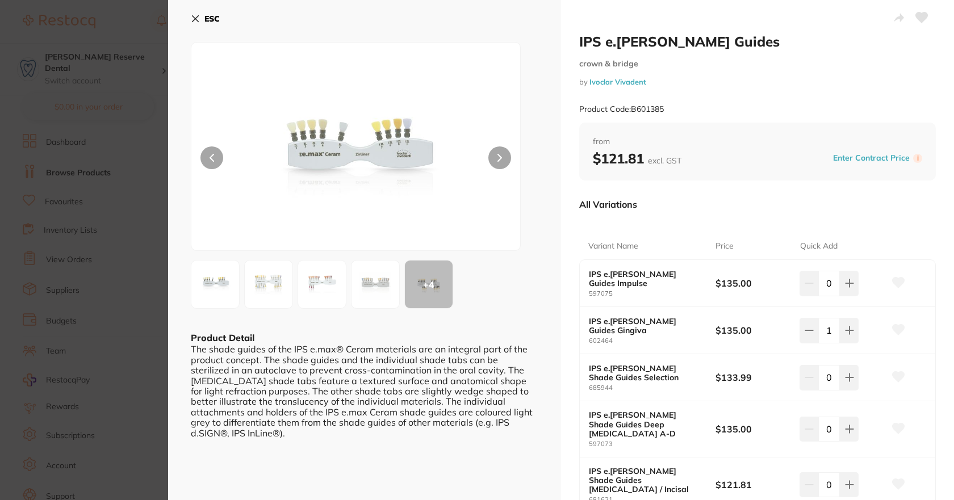
click at [325, 285] on img at bounding box center [321, 284] width 41 height 41
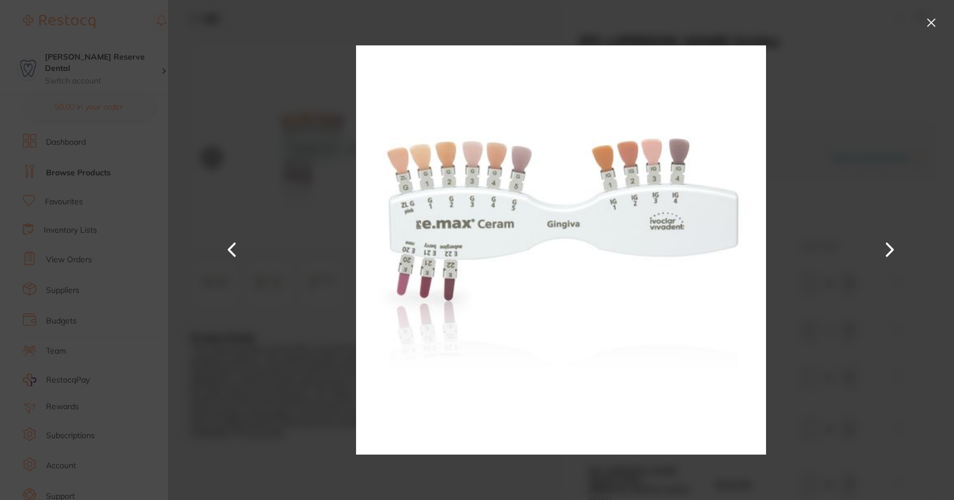
click at [933, 22] on button at bounding box center [931, 23] width 18 height 18
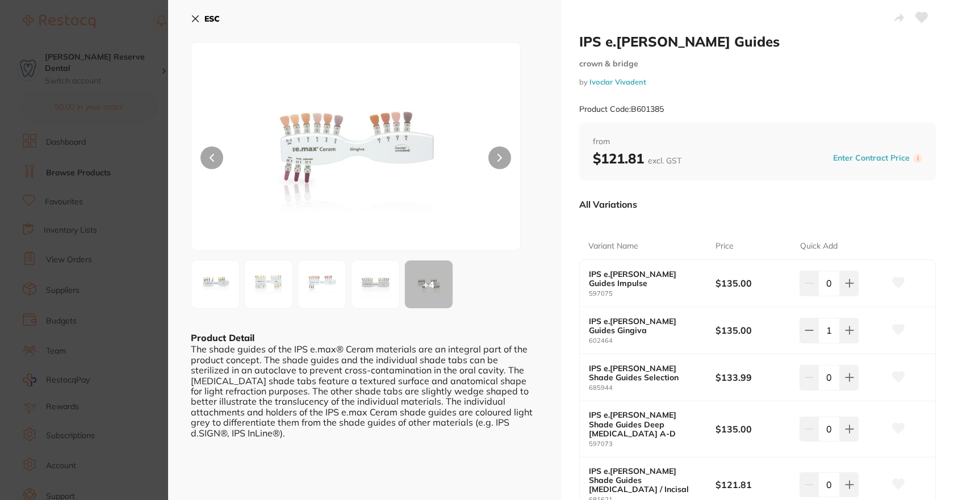
click at [893, 327] on icon at bounding box center [898, 330] width 12 height 10
click at [196, 20] on icon at bounding box center [195, 19] width 6 height 6
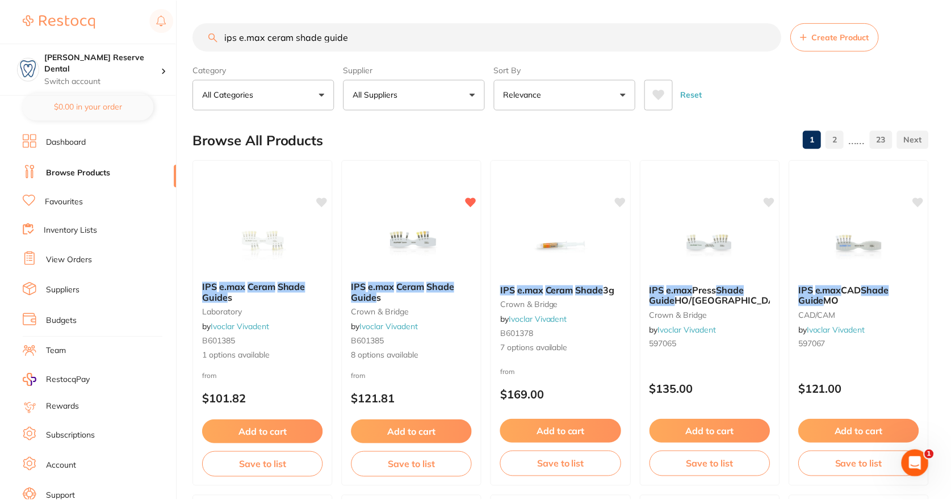
scroll to position [114, 0]
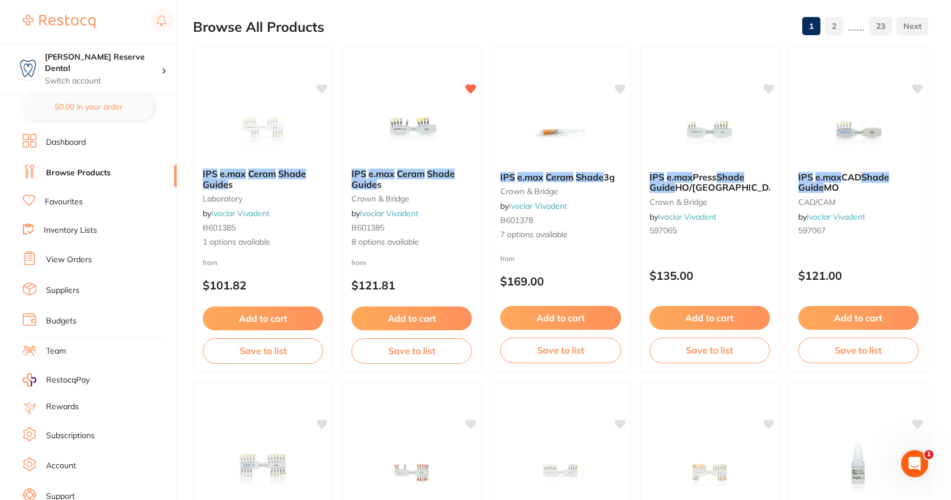
click at [64, 204] on link "Favourites" at bounding box center [64, 201] width 38 height 11
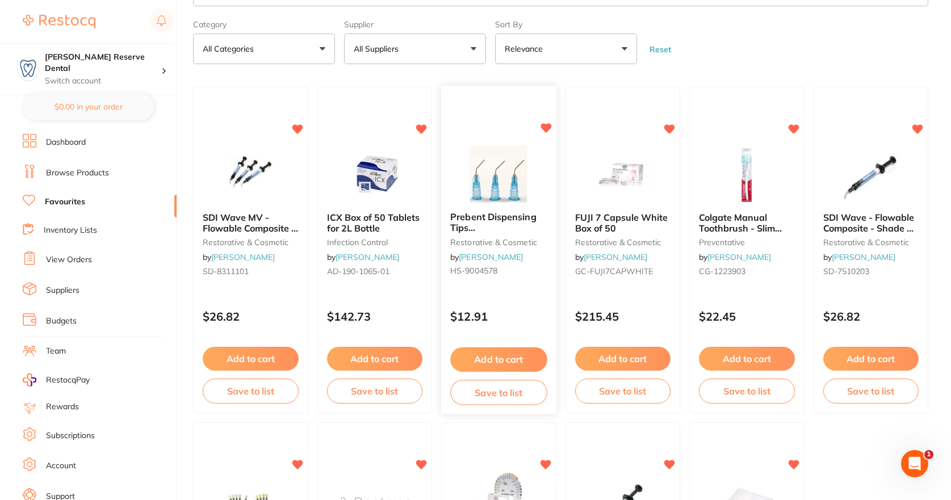
scroll to position [170, 0]
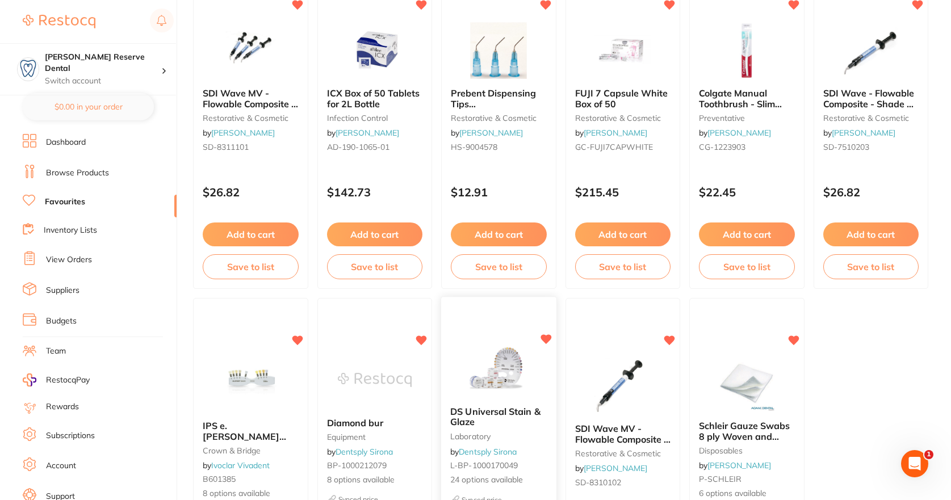
click at [494, 414] on span "DS Universal Stain & Glaze" at bounding box center [495, 417] width 90 height 22
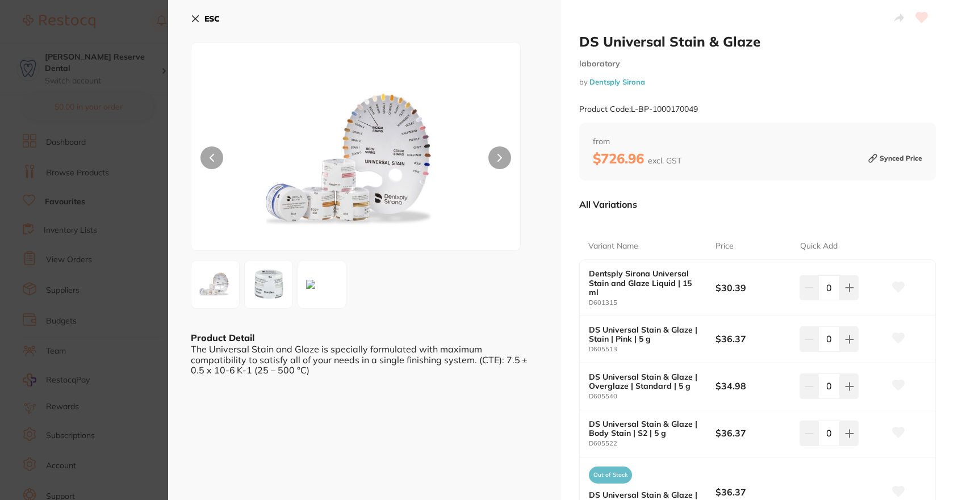
click at [196, 17] on icon at bounding box center [195, 19] width 6 height 6
